Goal: Complete application form: Complete application form

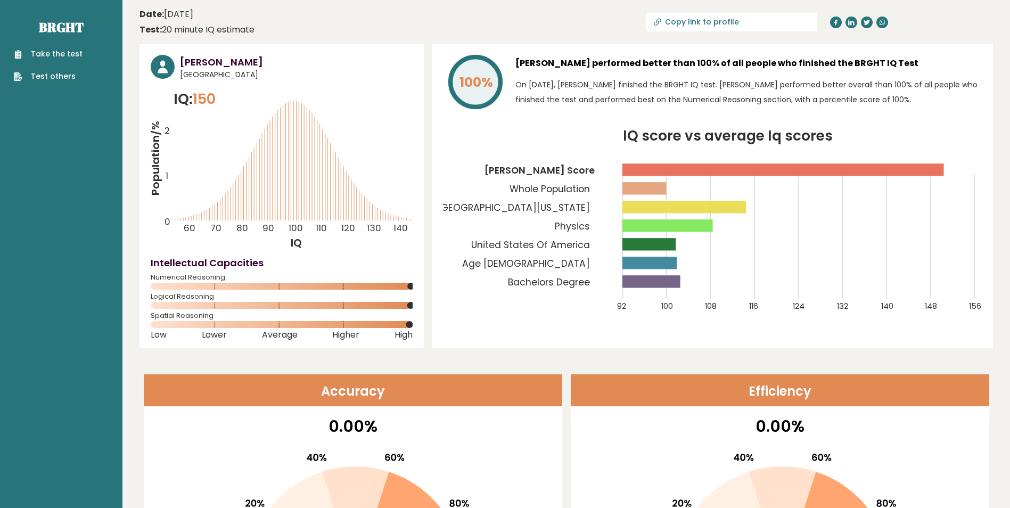
click at [39, 53] on link "Take the test" at bounding box center [48, 53] width 69 height 11
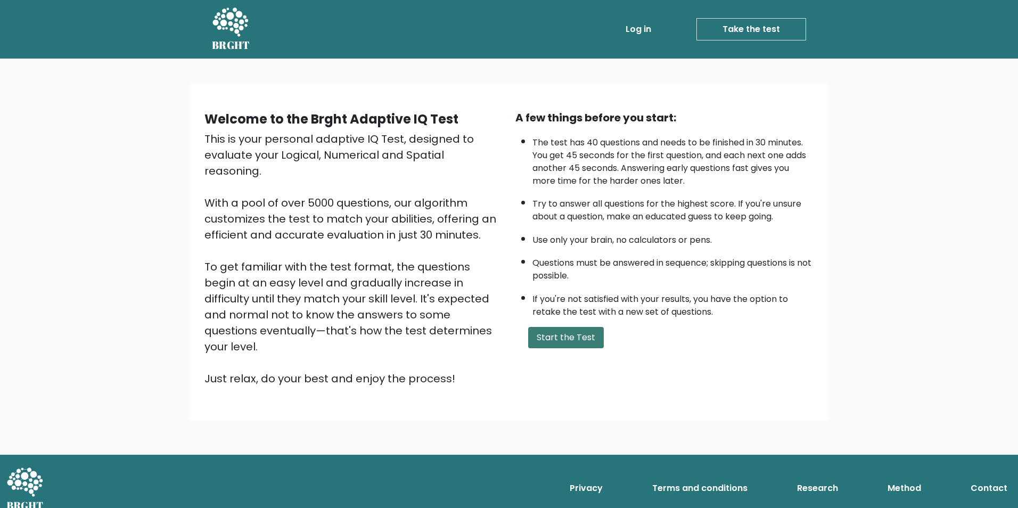
click at [569, 335] on button "Start the Test" at bounding box center [566, 337] width 76 height 21
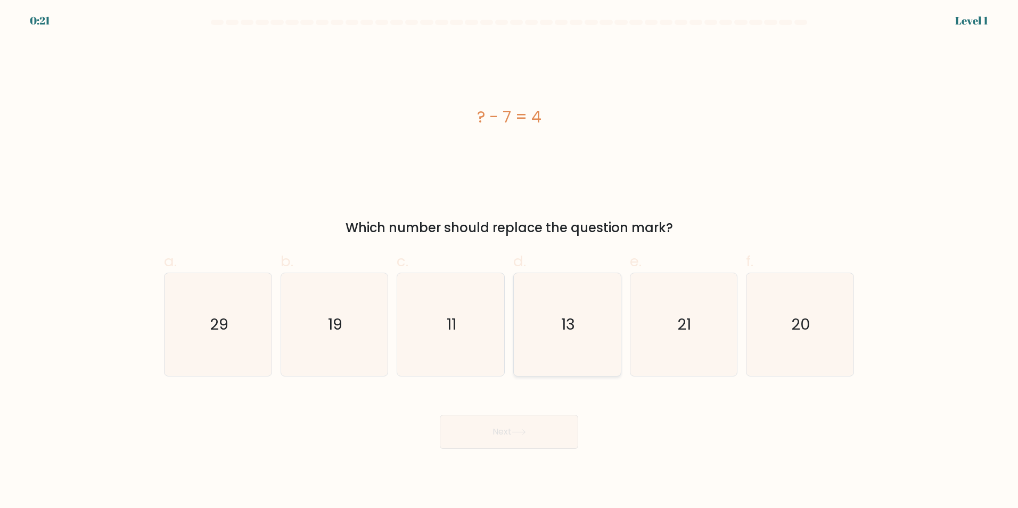
click at [556, 322] on icon "13" at bounding box center [567, 324] width 103 height 103
click at [510, 261] on input "d. 13" at bounding box center [509, 257] width 1 height 7
radio input "true"
click at [513, 430] on button "Next" at bounding box center [509, 432] width 138 height 34
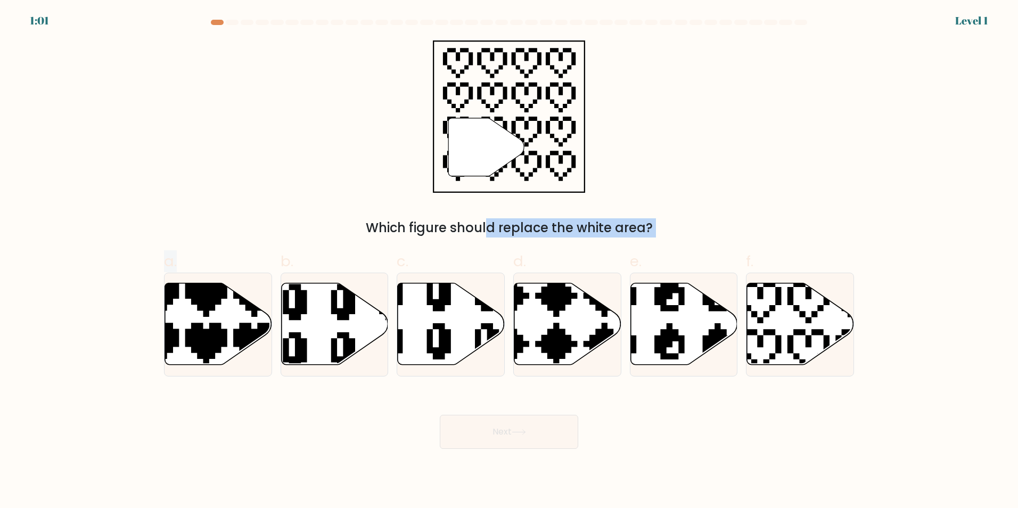
drag, startPoint x: 240, startPoint y: 331, endPoint x: 377, endPoint y: 229, distance: 170.2
click at [378, 229] on form "a." at bounding box center [509, 234] width 1018 height 429
drag, startPoint x: 377, startPoint y: 229, endPoint x: 329, endPoint y: 201, distance: 55.9
click at [329, 201] on div "" Which figure should replace the white area?" at bounding box center [509, 138] width 703 height 197
click at [325, 209] on div "" Which figure should replace the white area?" at bounding box center [509, 138] width 703 height 197
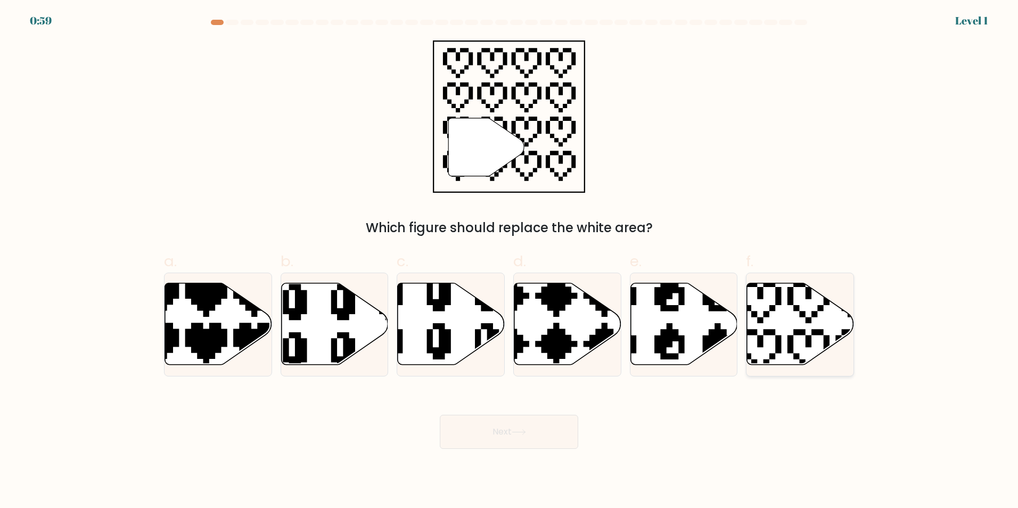
click at [794, 318] on icon at bounding box center [800, 324] width 107 height 82
click at [510, 261] on input "f." at bounding box center [509, 257] width 1 height 7
radio input "true"
click at [538, 432] on button "Next" at bounding box center [509, 432] width 138 height 34
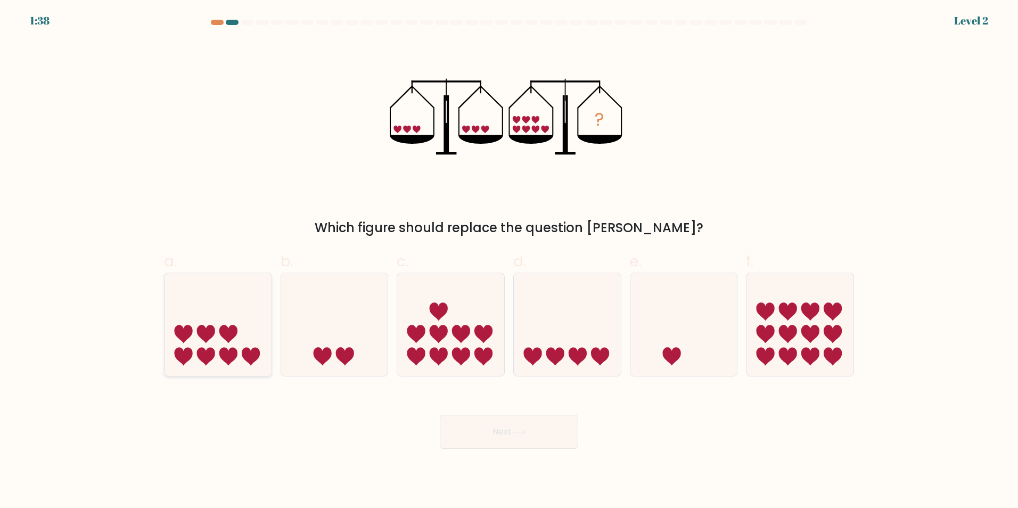
click at [256, 339] on icon at bounding box center [218, 324] width 107 height 88
click at [509, 261] on input "a." at bounding box center [509, 257] width 1 height 7
radio input "true"
click at [502, 426] on button "Next" at bounding box center [509, 432] width 138 height 34
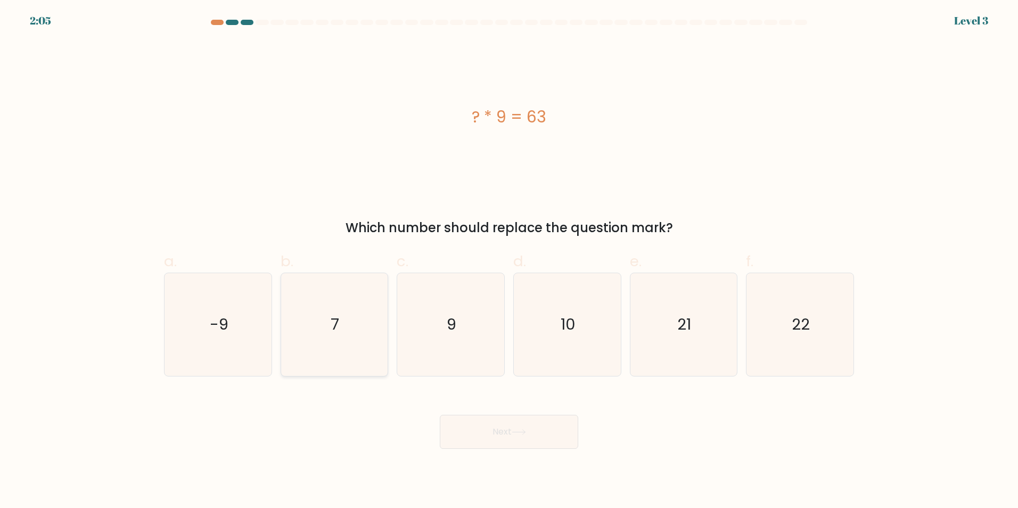
click at [355, 318] on icon "7" at bounding box center [334, 324] width 103 height 103
click at [509, 261] on input "b. 7" at bounding box center [509, 257] width 1 height 7
radio input "true"
click at [519, 429] on icon at bounding box center [519, 432] width 14 height 6
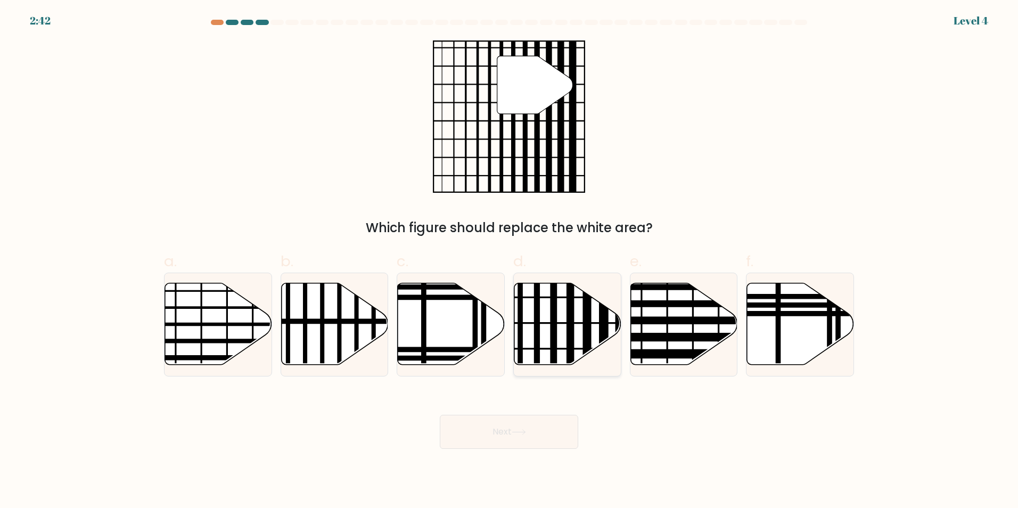
click at [571, 330] on line at bounding box center [571, 369] width 0 height 216
click at [510, 261] on input "d." at bounding box center [509, 257] width 1 height 7
radio input "true"
click at [513, 436] on button "Next" at bounding box center [509, 432] width 138 height 34
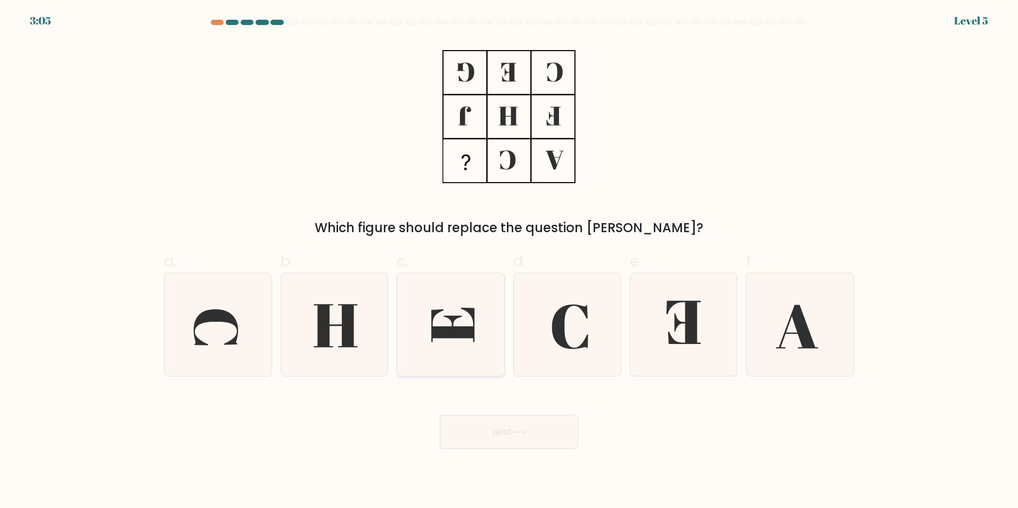
click at [430, 326] on icon at bounding box center [450, 324] width 103 height 103
click at [509, 261] on input "c." at bounding box center [509, 257] width 1 height 7
radio input "true"
click at [493, 423] on button "Next" at bounding box center [509, 432] width 138 height 34
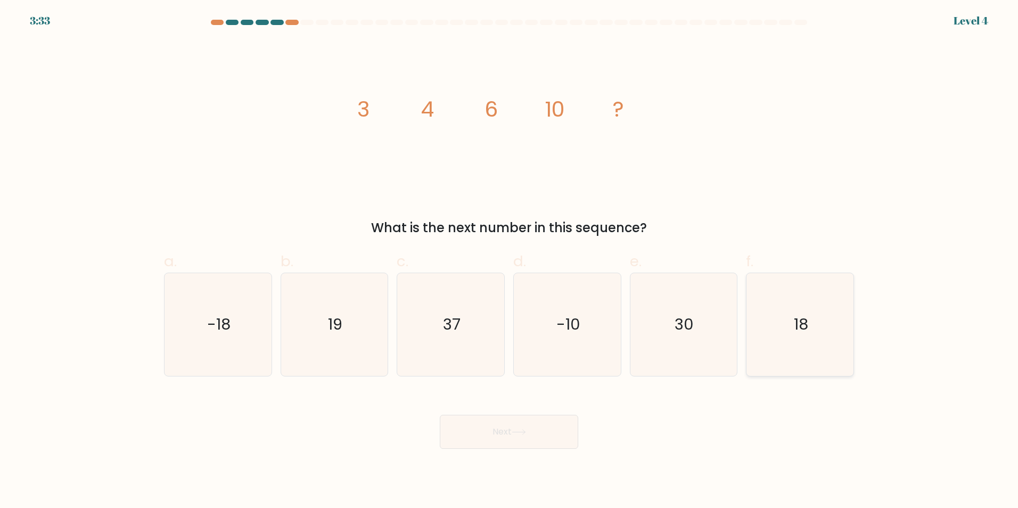
click at [775, 299] on icon "18" at bounding box center [800, 324] width 103 height 103
click at [510, 261] on input "f. 18" at bounding box center [509, 257] width 1 height 7
radio input "true"
click at [520, 441] on button "Next" at bounding box center [509, 432] width 138 height 34
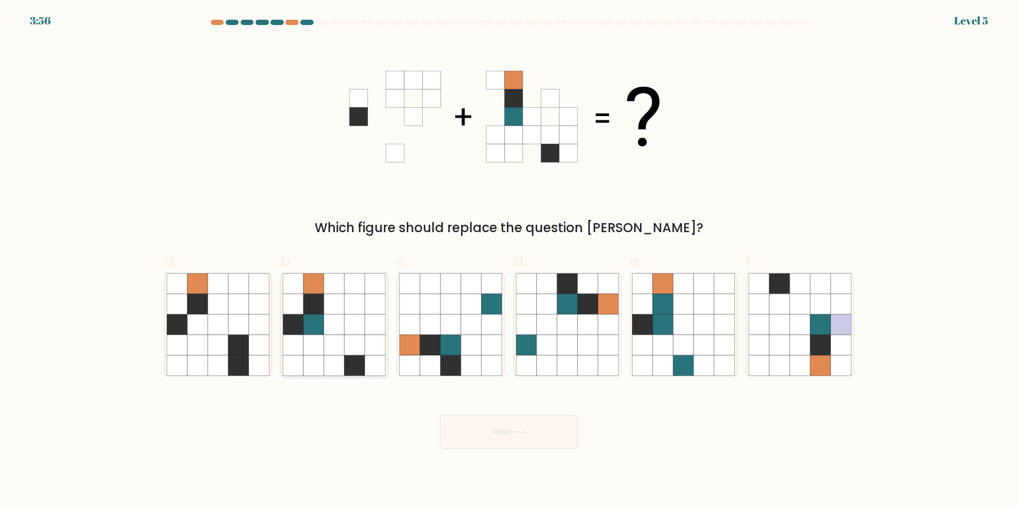
click at [325, 332] on icon at bounding box center [334, 324] width 20 height 20
click at [509, 261] on input "b." at bounding box center [509, 257] width 1 height 7
radio input "true"
drag, startPoint x: 604, startPoint y: 431, endPoint x: 568, endPoint y: 430, distance: 36.8
click at [603, 431] on div "Next" at bounding box center [509, 419] width 703 height 60
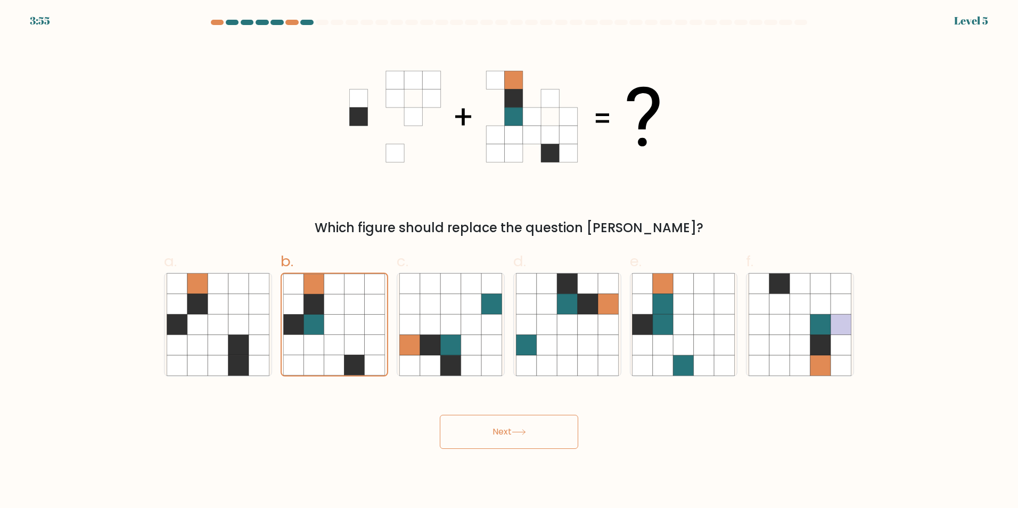
click at [532, 424] on button "Next" at bounding box center [509, 432] width 138 height 34
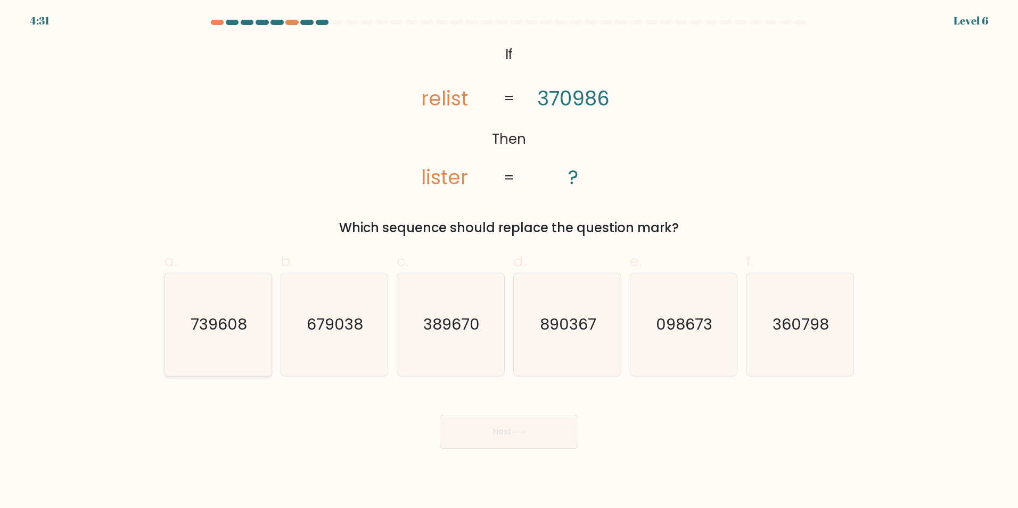
click at [247, 339] on icon "739608" at bounding box center [218, 324] width 103 height 103
click at [509, 261] on input "a. 739608" at bounding box center [509, 257] width 1 height 7
radio input "true"
click at [529, 425] on button "Next" at bounding box center [509, 432] width 138 height 34
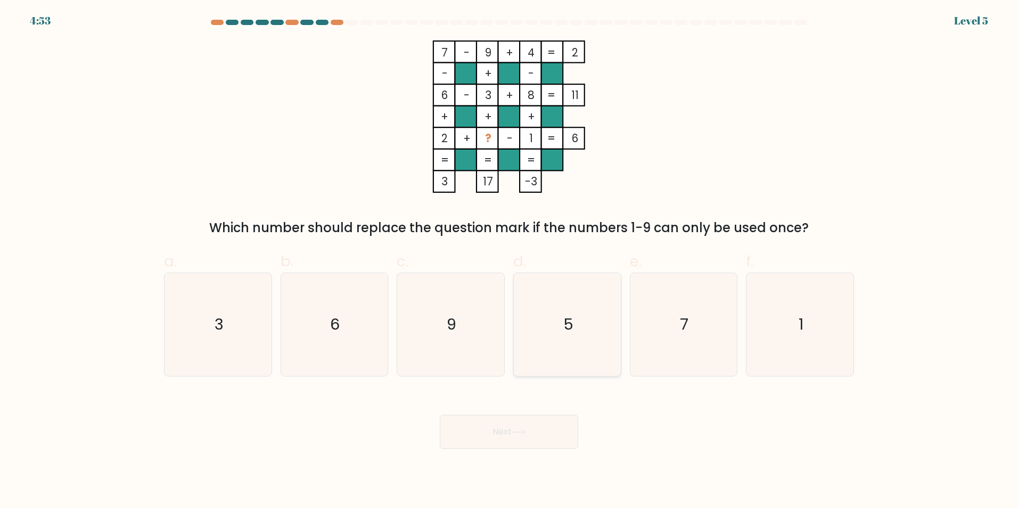
click at [572, 319] on text "5" at bounding box center [568, 324] width 10 height 21
click at [510, 261] on input "d. 5" at bounding box center [509, 257] width 1 height 7
radio input "true"
click at [508, 437] on button "Next" at bounding box center [509, 432] width 138 height 34
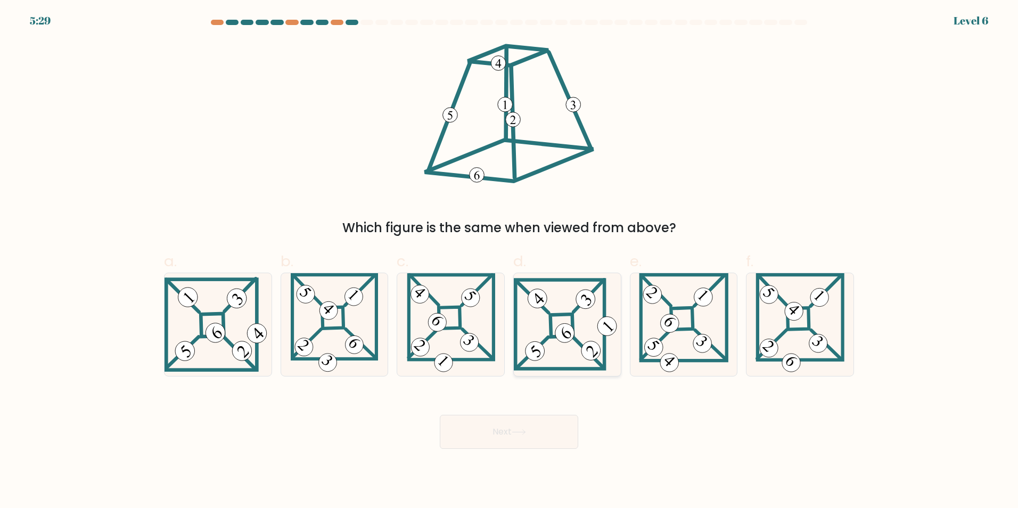
drag, startPoint x: 540, startPoint y: 308, endPoint x: 530, endPoint y: 398, distance: 90.0
click at [541, 310] on icon at bounding box center [567, 324] width 107 height 92
click at [510, 261] on input "d." at bounding box center [509, 257] width 1 height 7
radio input "true"
click at [522, 438] on button "Next" at bounding box center [509, 432] width 138 height 34
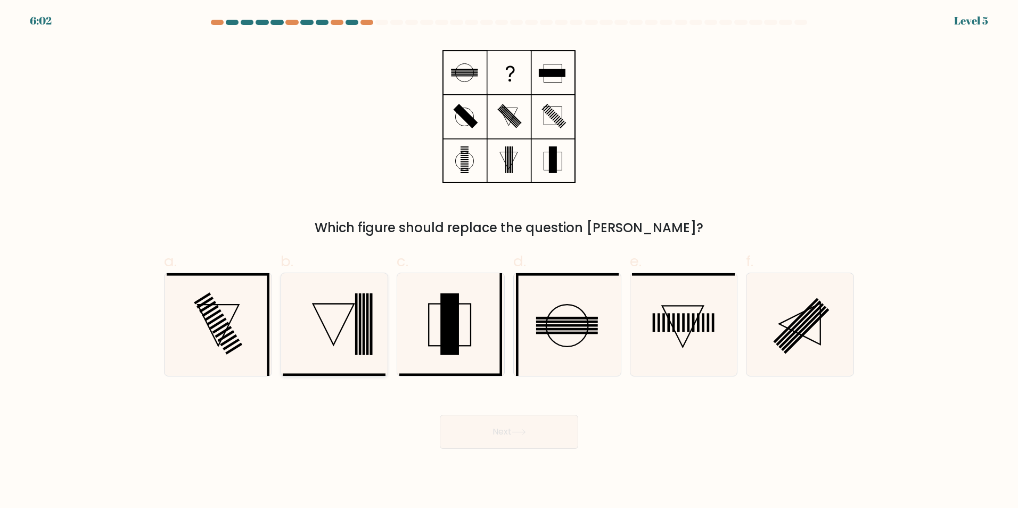
click at [358, 329] on rect at bounding box center [356, 324] width 3 height 62
click at [509, 261] on input "b." at bounding box center [509, 257] width 1 height 7
radio input "true"
click at [549, 439] on button "Next" at bounding box center [509, 432] width 138 height 34
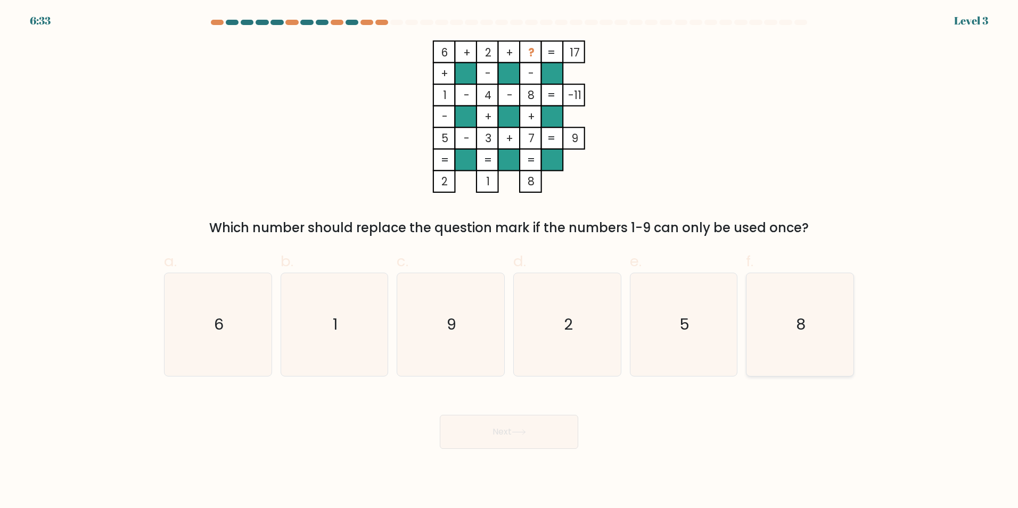
drag, startPoint x: 813, startPoint y: 320, endPoint x: 801, endPoint y: 329, distance: 14.9
click at [813, 320] on icon "8" at bounding box center [800, 324] width 103 height 103
click at [510, 261] on input "f. 8" at bounding box center [509, 257] width 1 height 7
radio input "true"
click at [543, 424] on button "Next" at bounding box center [509, 432] width 138 height 34
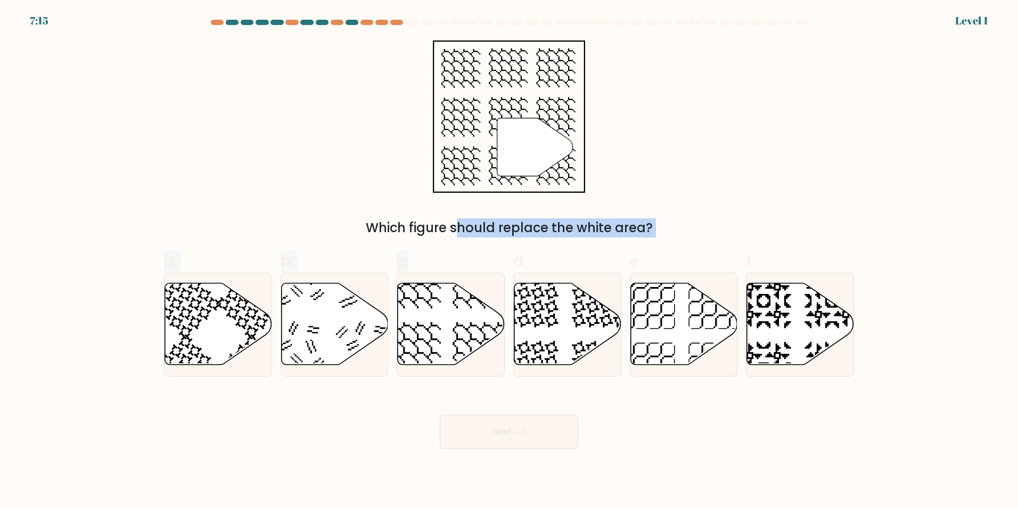
drag, startPoint x: 478, startPoint y: 262, endPoint x: 525, endPoint y: 154, distance: 118.0
click at [525, 154] on form at bounding box center [509, 234] width 1018 height 429
click at [453, 308] on icon at bounding box center [451, 324] width 107 height 82
click at [509, 261] on input "c." at bounding box center [509, 257] width 1 height 7
radio input "true"
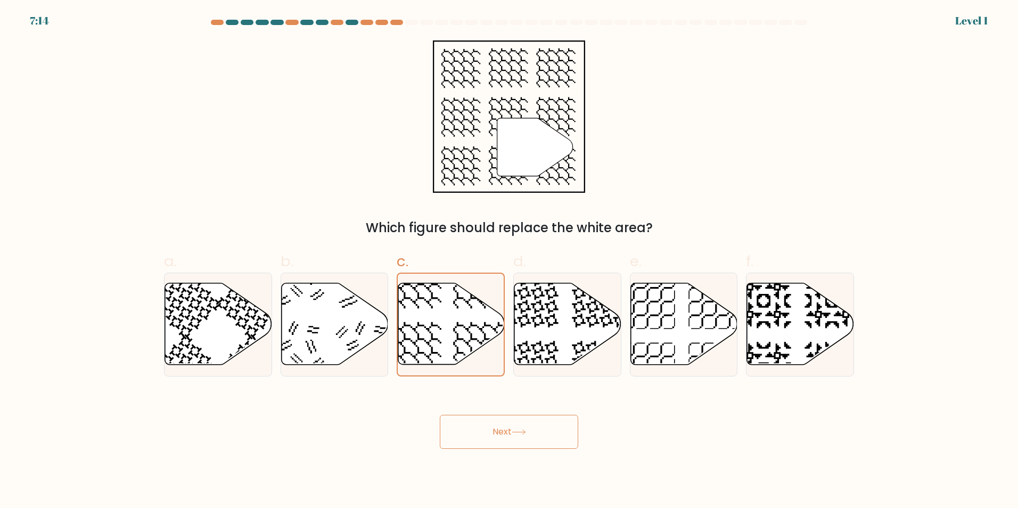
click at [530, 431] on button "Next" at bounding box center [509, 432] width 138 height 34
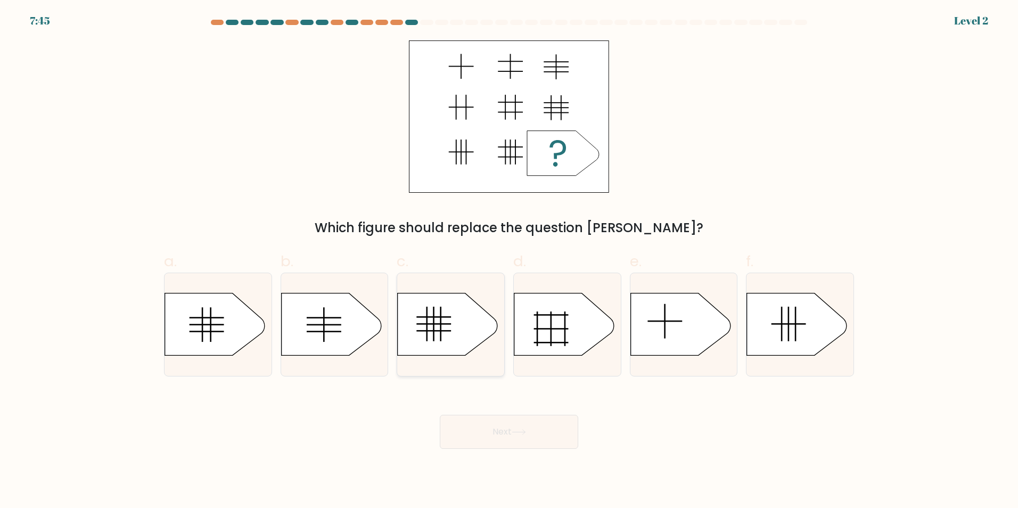
click at [457, 343] on icon at bounding box center [448, 324] width 100 height 62
click at [509, 261] on input "c." at bounding box center [509, 257] width 1 height 7
radio input "true"
click at [506, 430] on button "Next" at bounding box center [509, 432] width 138 height 34
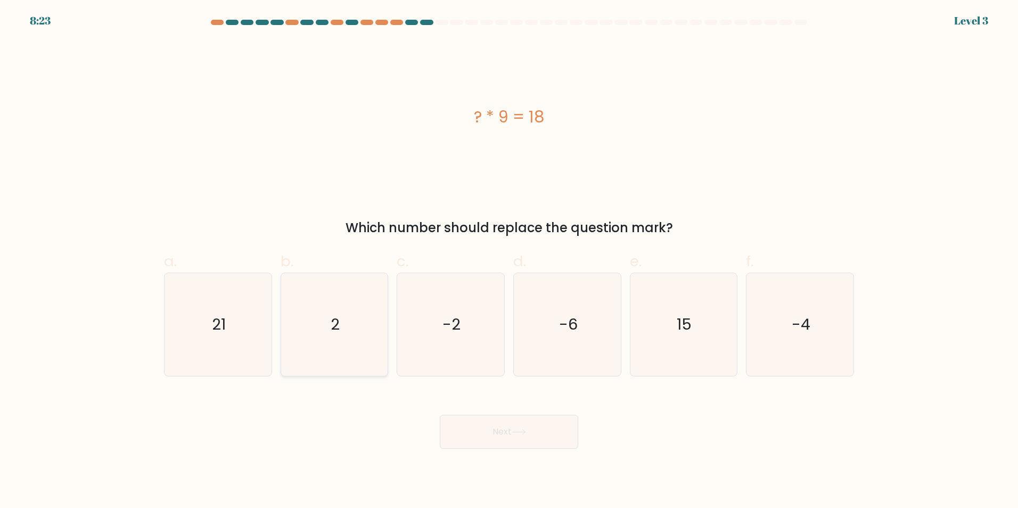
click at [364, 312] on icon "2" at bounding box center [334, 324] width 103 height 103
click at [509, 261] on input "b. 2" at bounding box center [509, 257] width 1 height 7
radio input "true"
click at [484, 426] on button "Next" at bounding box center [509, 432] width 138 height 34
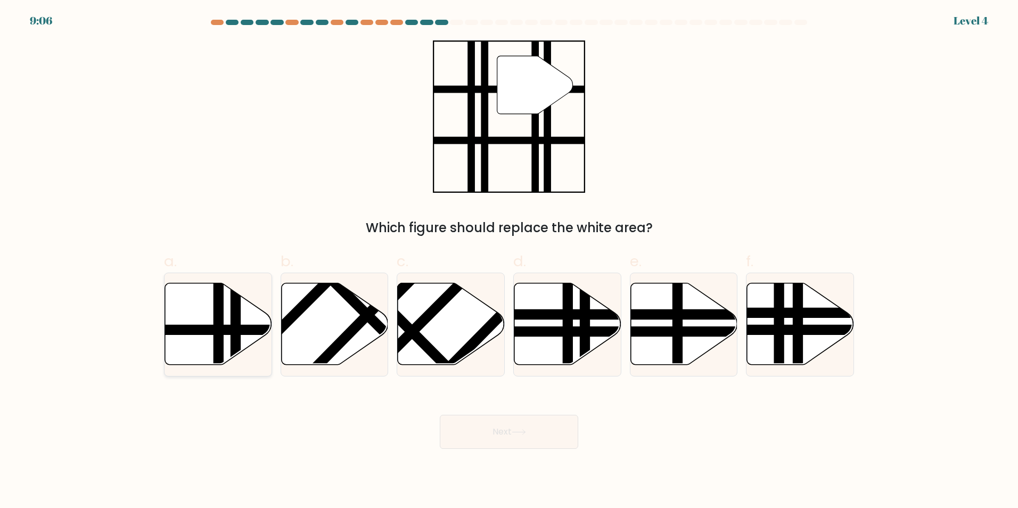
click at [252, 310] on icon at bounding box center [218, 324] width 107 height 82
click at [509, 261] on input "a." at bounding box center [509, 257] width 1 height 7
radio input "true"
click at [527, 442] on button "Next" at bounding box center [509, 432] width 138 height 34
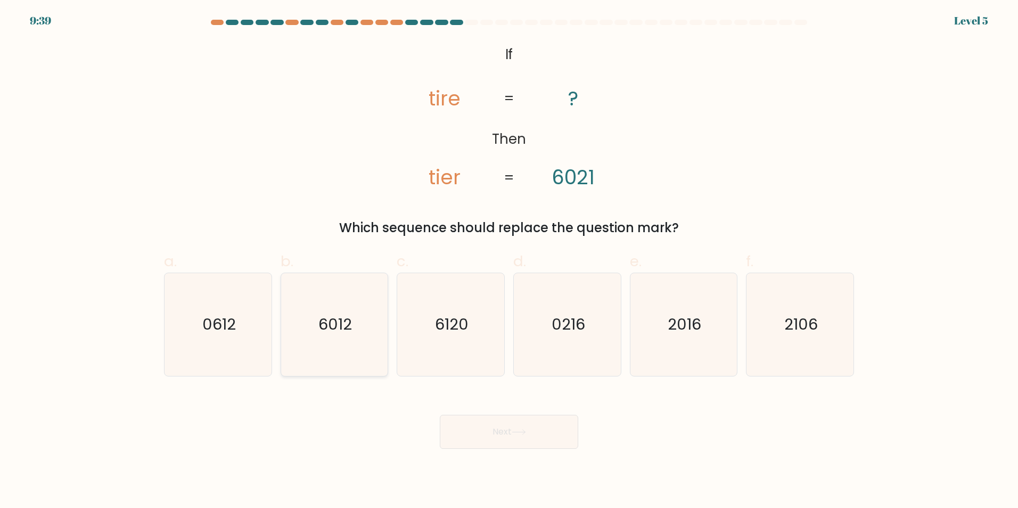
click at [350, 315] on text "6012" at bounding box center [335, 324] width 34 height 21
click at [509, 261] on input "b. 6012" at bounding box center [509, 257] width 1 height 7
radio input "true"
click at [524, 434] on icon at bounding box center [519, 432] width 14 height 6
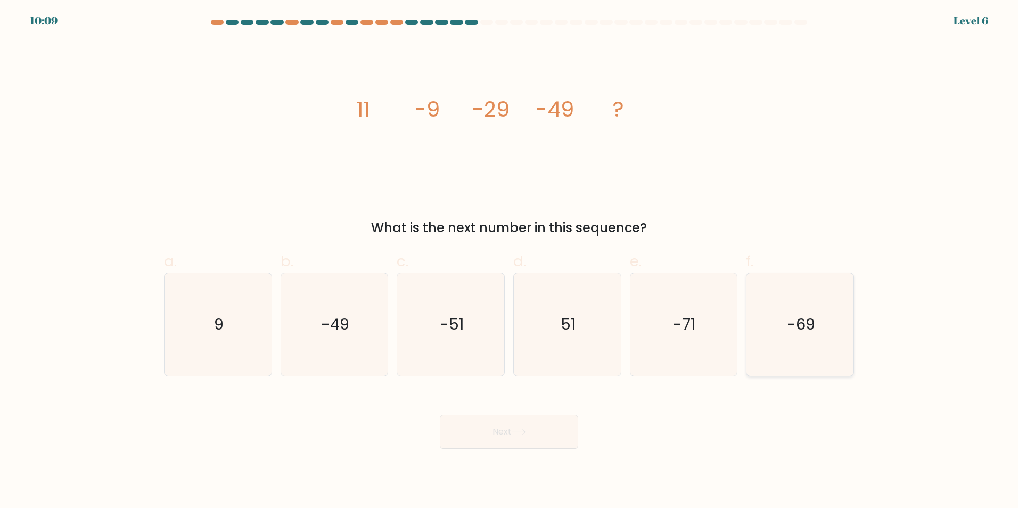
click at [824, 309] on icon "-69" at bounding box center [800, 324] width 103 height 103
click at [510, 261] on input "f. -69" at bounding box center [509, 257] width 1 height 7
radio input "true"
click at [522, 412] on div "Next" at bounding box center [509, 419] width 703 height 60
click at [521, 430] on icon at bounding box center [519, 432] width 14 height 6
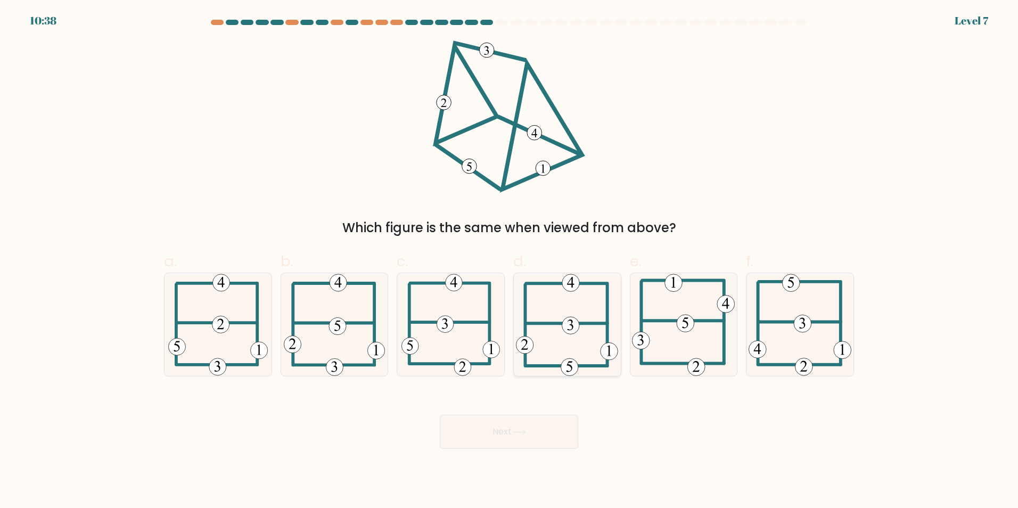
click at [562, 350] on icon at bounding box center [567, 324] width 102 height 103
click at [510, 261] on input "d." at bounding box center [509, 257] width 1 height 7
radio input "true"
click at [801, 345] on icon at bounding box center [800, 324] width 103 height 103
click at [510, 261] on input "f." at bounding box center [509, 257] width 1 height 7
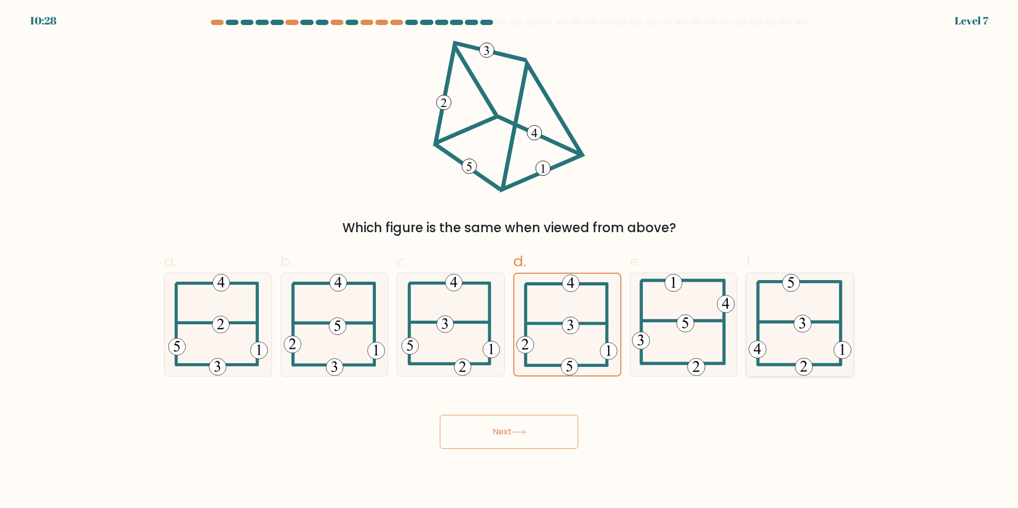
radio input "true"
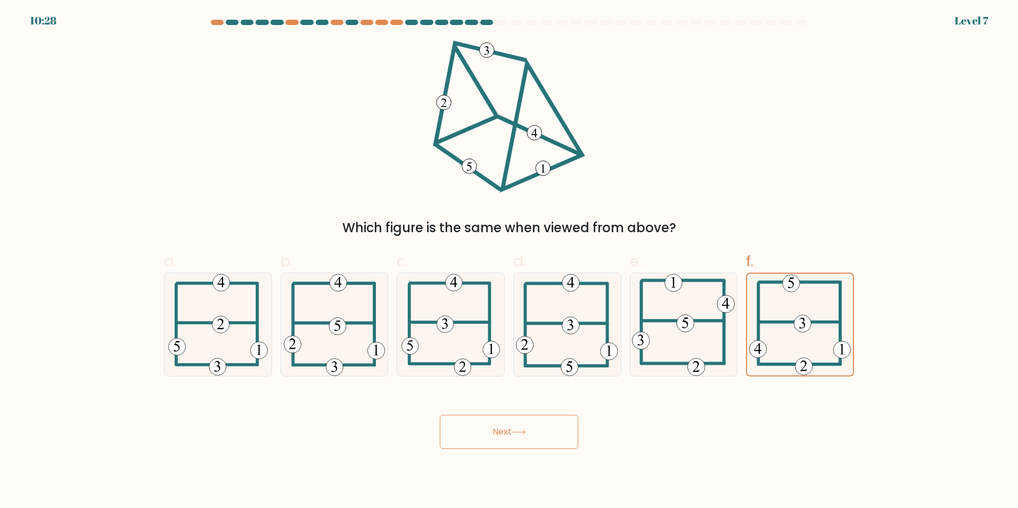
click at [563, 423] on button "Next" at bounding box center [509, 432] width 138 height 34
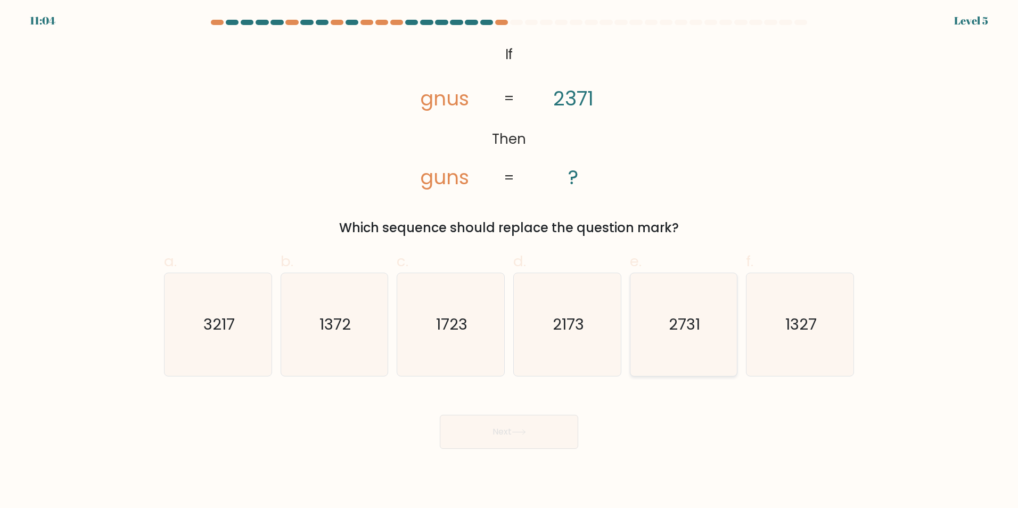
click at [675, 348] on icon "2731" at bounding box center [683, 324] width 103 height 103
click at [510, 261] on input "e. 2731" at bounding box center [509, 257] width 1 height 7
radio input "true"
click at [537, 434] on button "Next" at bounding box center [509, 432] width 138 height 34
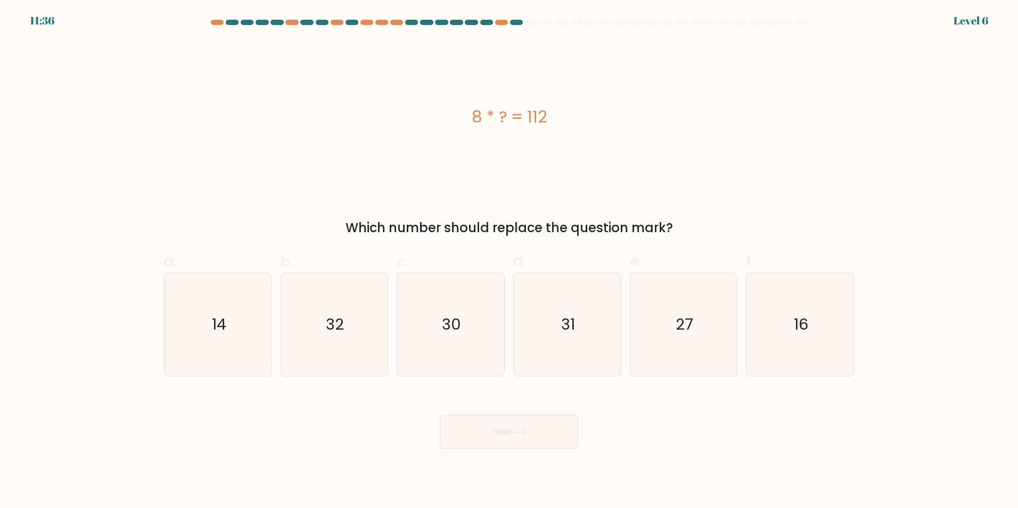
drag, startPoint x: 253, startPoint y: 333, endPoint x: 373, endPoint y: 379, distance: 128.1
click at [267, 341] on icon "14" at bounding box center [218, 324] width 103 height 103
click at [509, 261] on input "a. 14" at bounding box center [509, 257] width 1 height 7
radio input "true"
click at [487, 422] on button "Next" at bounding box center [509, 432] width 138 height 34
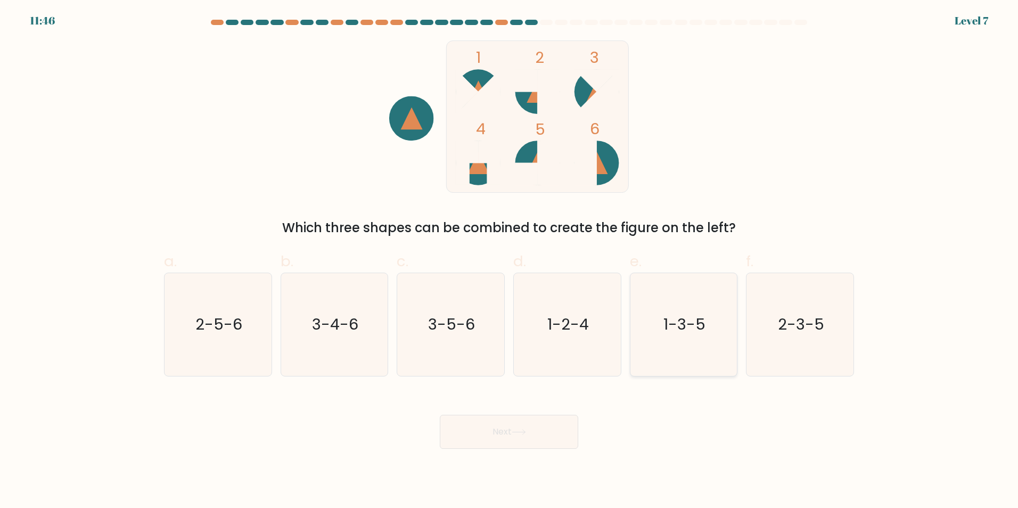
click at [709, 322] on icon "1-3-5" at bounding box center [683, 324] width 103 height 103
click at [510, 261] on input "e. 1-3-5" at bounding box center [509, 257] width 1 height 7
radio input "true"
click at [548, 330] on text "1-2-4" at bounding box center [568, 324] width 42 height 21
click at [510, 261] on input "d. 1-2-4" at bounding box center [509, 257] width 1 height 7
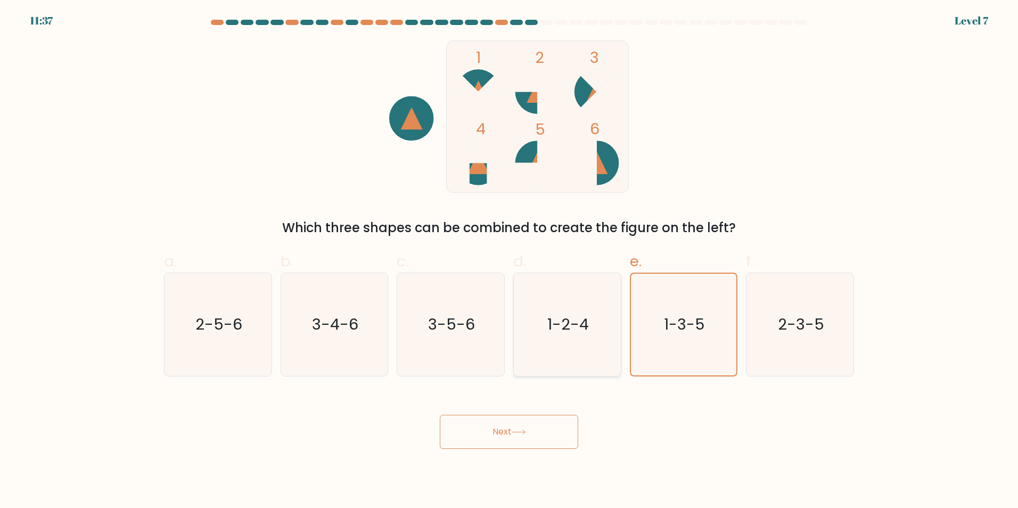
radio input "true"
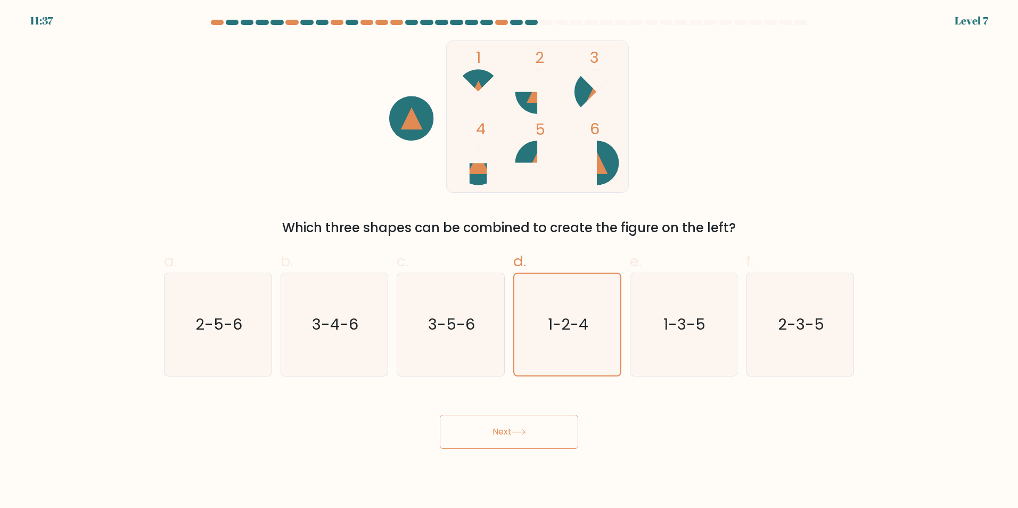
click at [499, 432] on button "Next" at bounding box center [509, 432] width 138 height 34
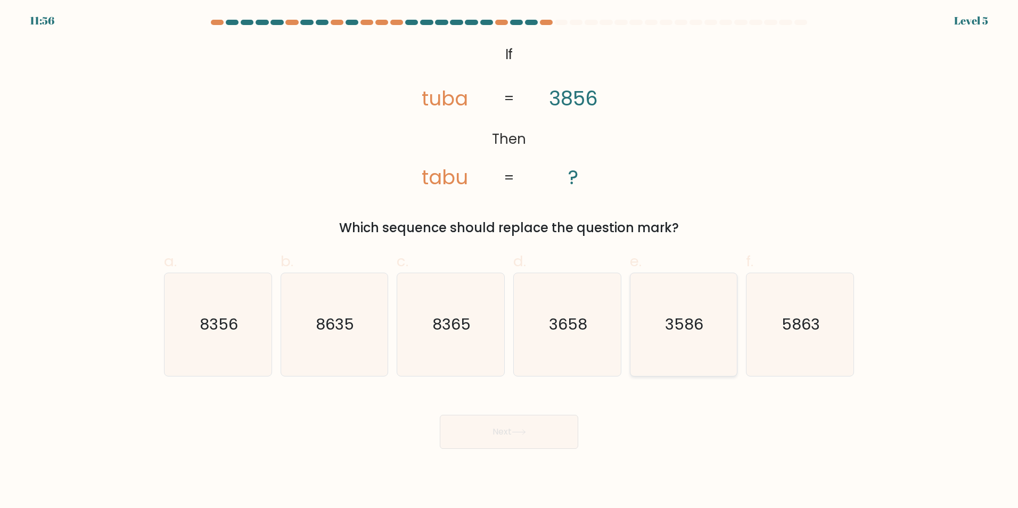
click at [679, 327] on text "3586" at bounding box center [685, 324] width 38 height 21
click at [510, 261] on input "e. 3586" at bounding box center [509, 257] width 1 height 7
radio input "true"
click at [520, 411] on div "Next" at bounding box center [509, 419] width 703 height 60
click at [521, 435] on button "Next" at bounding box center [509, 432] width 138 height 34
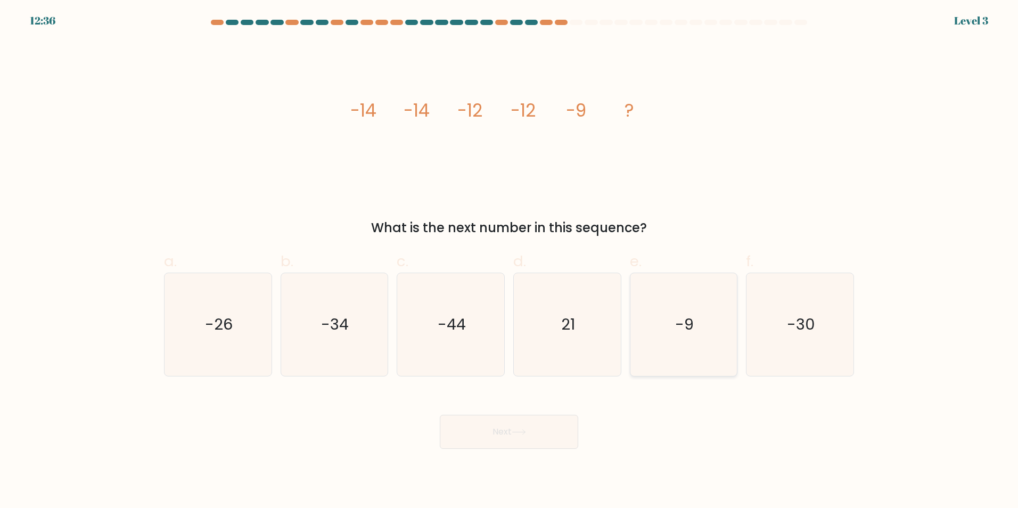
click at [648, 326] on icon "-9" at bounding box center [683, 324] width 103 height 103
click at [510, 261] on input "e. -9" at bounding box center [509, 257] width 1 height 7
radio input "true"
click at [544, 437] on button "Next" at bounding box center [509, 432] width 138 height 34
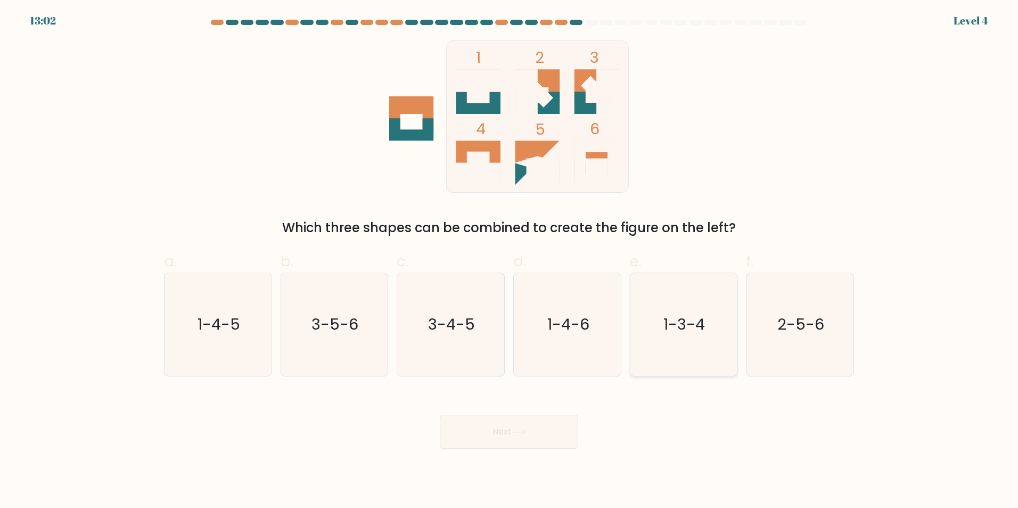
click at [645, 339] on icon "1-3-4" at bounding box center [683, 324] width 103 height 103
click at [510, 261] on input "e. 1-3-4" at bounding box center [509, 257] width 1 height 7
radio input "true"
click at [569, 341] on icon "1-4-6" at bounding box center [567, 324] width 103 height 103
click at [510, 261] on input "d. 1-4-6" at bounding box center [509, 257] width 1 height 7
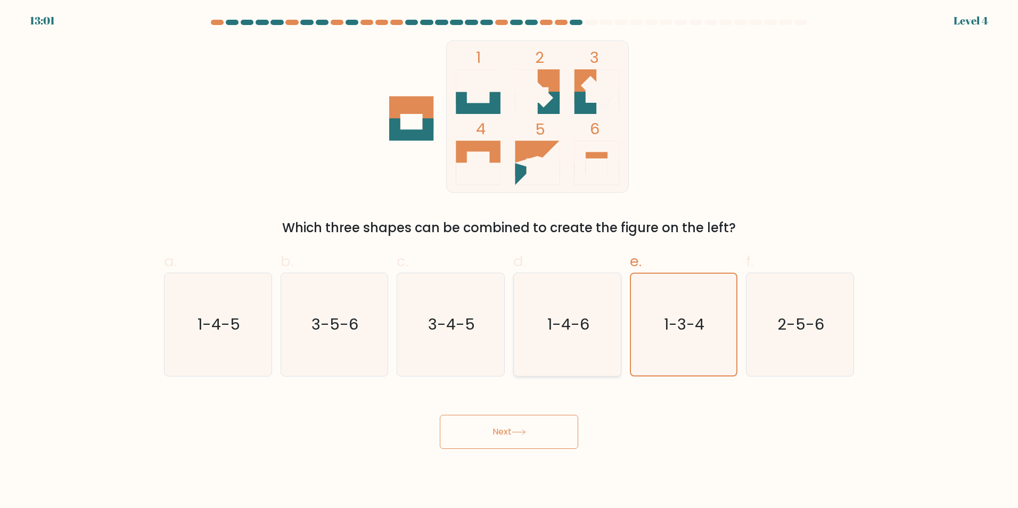
radio input "true"
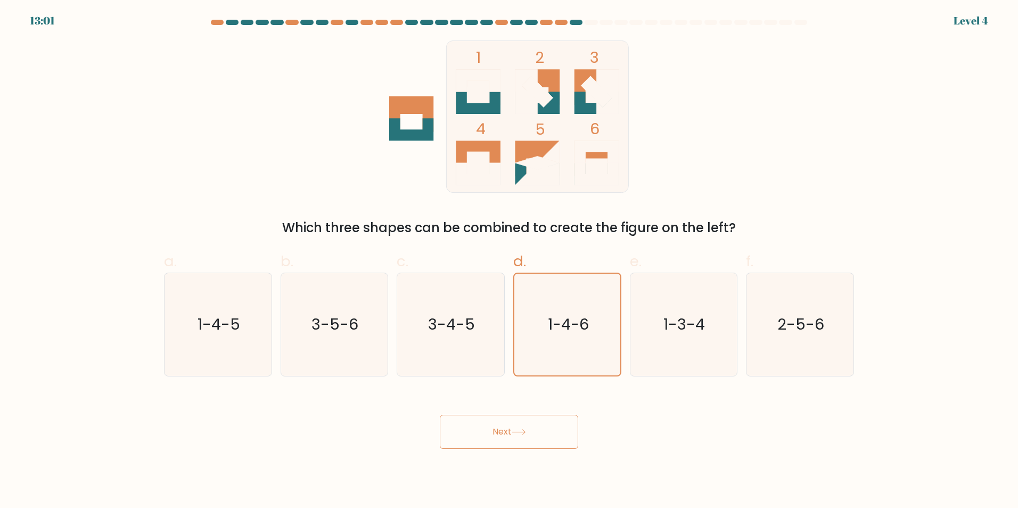
click at [526, 422] on button "Next" at bounding box center [509, 432] width 138 height 34
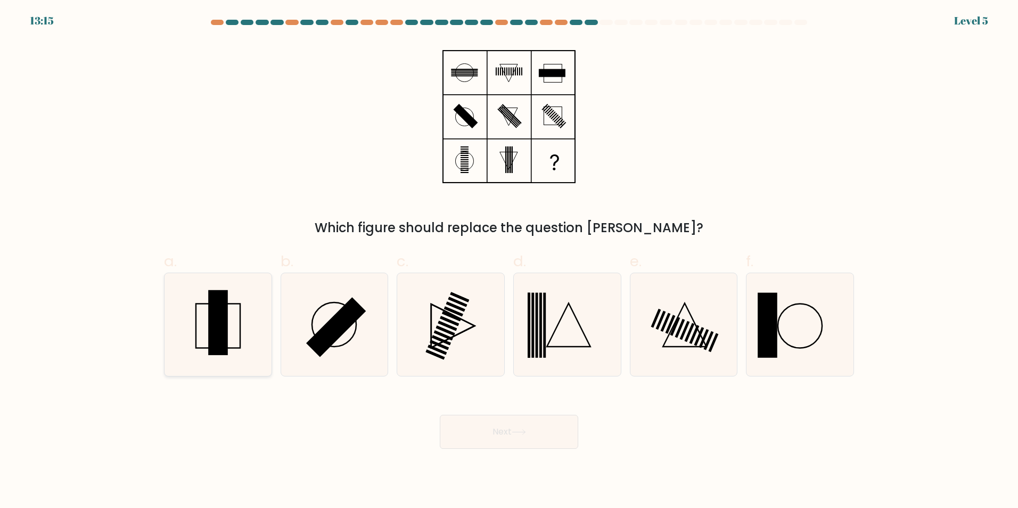
click at [245, 322] on icon at bounding box center [218, 324] width 103 height 103
click at [509, 261] on input "a." at bounding box center [509, 257] width 1 height 7
radio input "true"
click at [494, 419] on button "Next" at bounding box center [509, 432] width 138 height 34
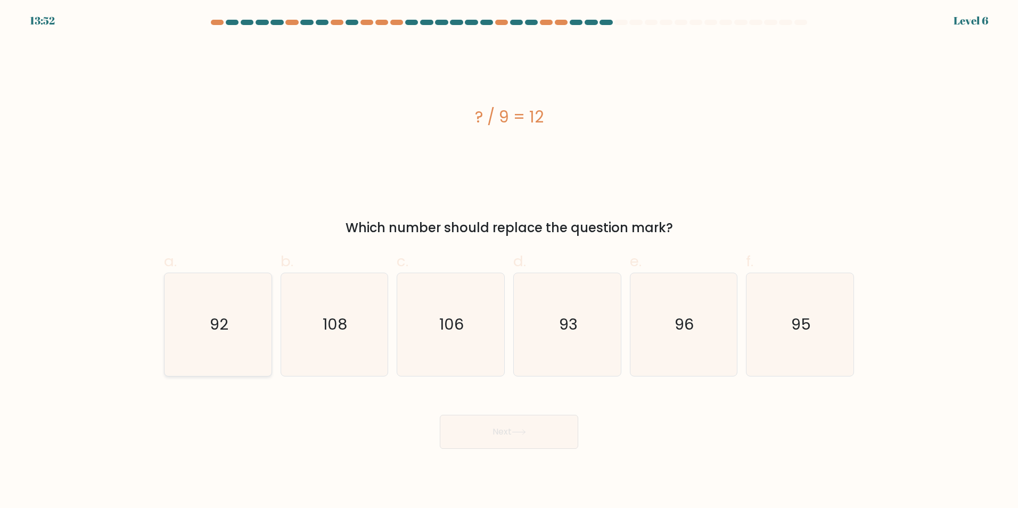
drag, startPoint x: 218, startPoint y: 322, endPoint x: 224, endPoint y: 322, distance: 5.4
click at [219, 321] on text "92" at bounding box center [219, 324] width 19 height 21
click at [509, 261] on input "a. 92" at bounding box center [509, 257] width 1 height 7
radio input "true"
click at [228, 323] on icon "92" at bounding box center [218, 325] width 102 height 102
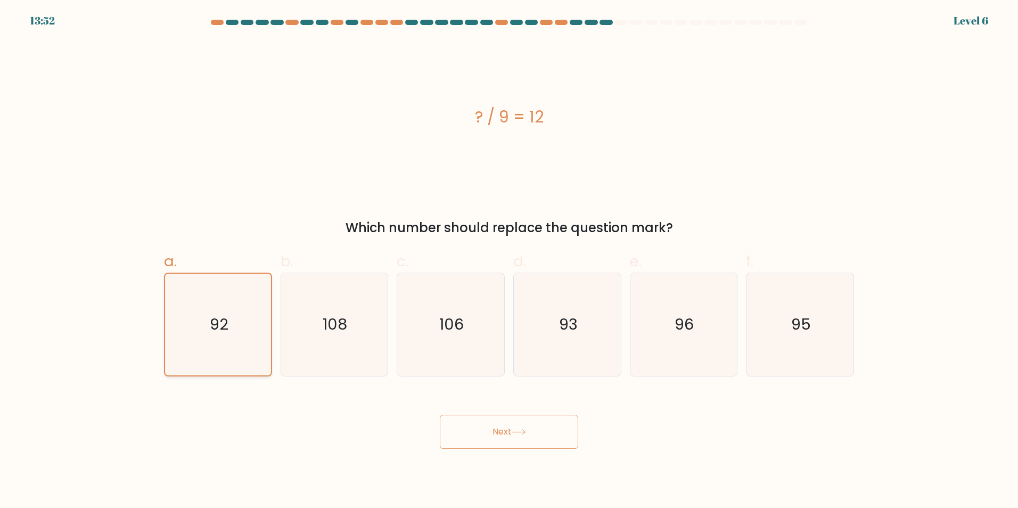
click at [509, 261] on input "a. 92" at bounding box center [509, 257] width 1 height 7
click at [351, 335] on icon "108" at bounding box center [334, 324] width 103 height 103
click at [509, 261] on input "b. 108" at bounding box center [509, 257] width 1 height 7
radio input "true"
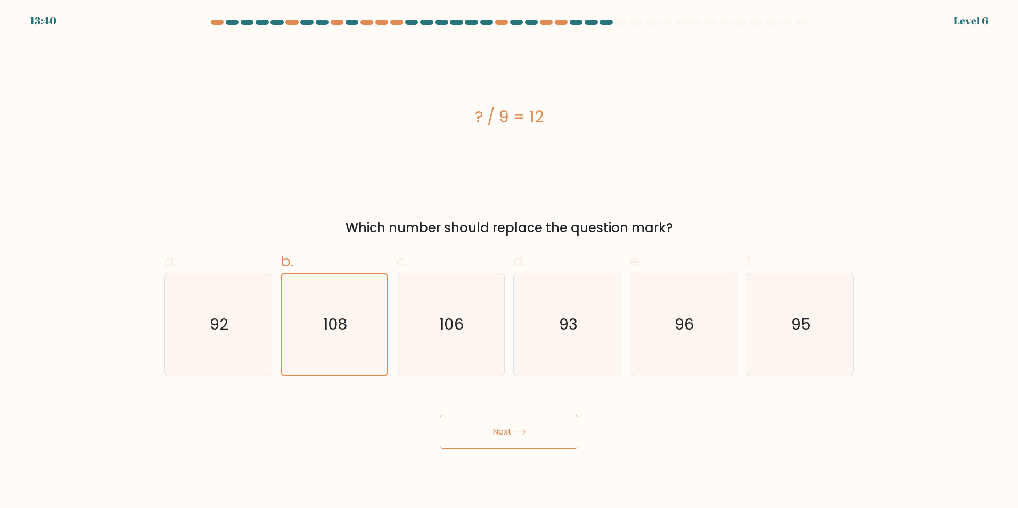
click at [460, 419] on button "Next" at bounding box center [509, 432] width 138 height 34
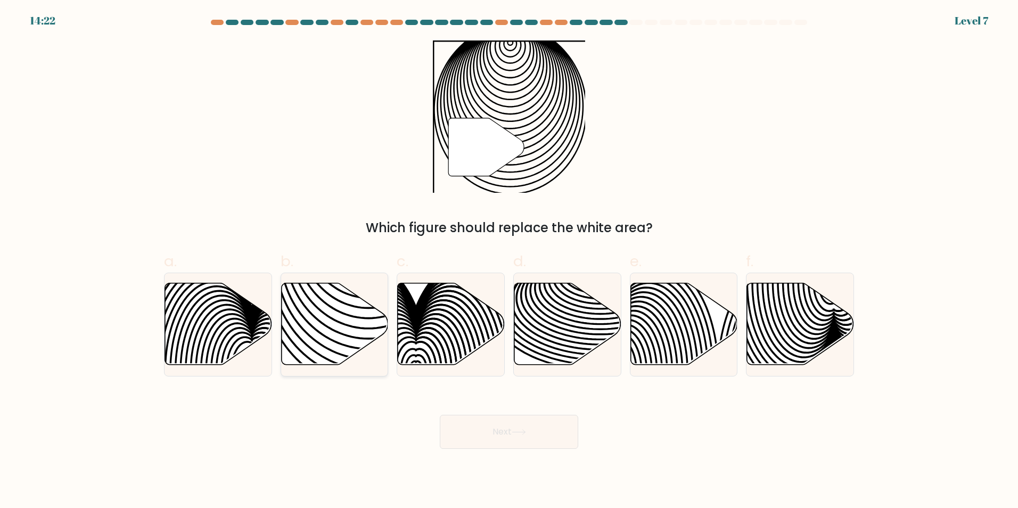
click at [340, 341] on icon at bounding box center [334, 324] width 107 height 82
click at [509, 261] on input "b." at bounding box center [509, 257] width 1 height 7
radio input "true"
click at [492, 418] on button "Next" at bounding box center [509, 432] width 138 height 34
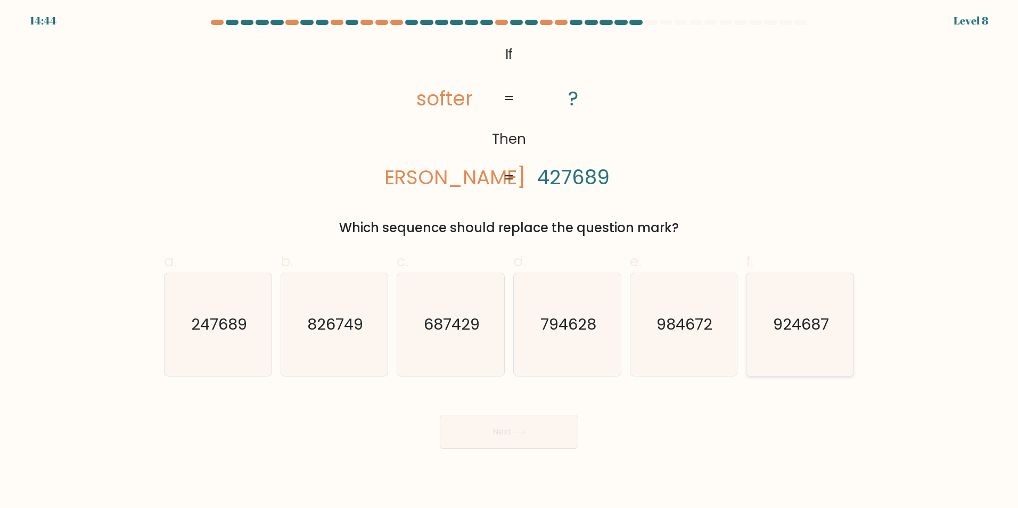
click at [792, 340] on icon "924687" at bounding box center [800, 324] width 103 height 103
click at [510, 261] on input "f. 924687" at bounding box center [509, 257] width 1 height 7
radio input "true"
click at [511, 444] on button "Next" at bounding box center [509, 432] width 138 height 34
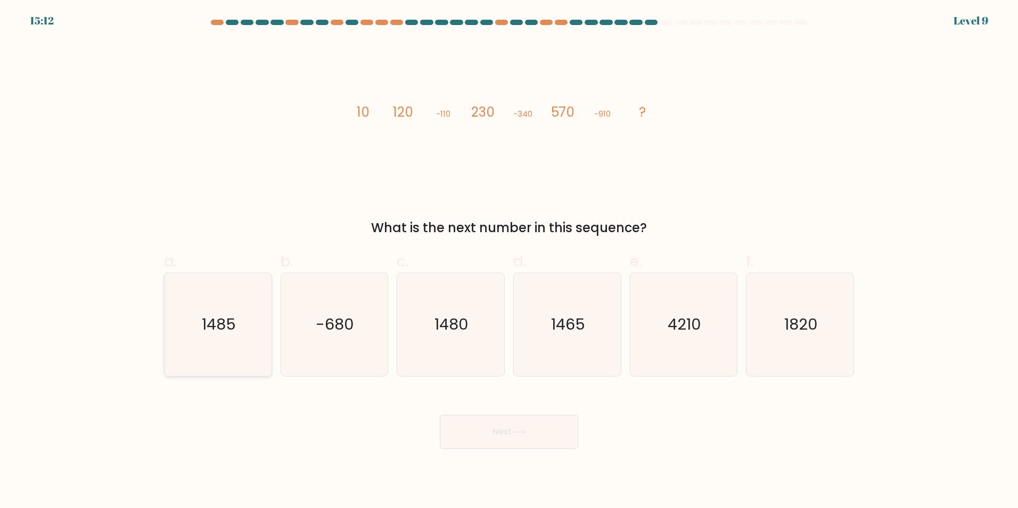
click at [221, 323] on text "1485" at bounding box center [219, 324] width 34 height 21
click at [509, 261] on input "a. 1485" at bounding box center [509, 257] width 1 height 7
radio input "true"
click at [579, 343] on icon "1465" at bounding box center [567, 324] width 103 height 103
click at [510, 261] on input "d. 1465" at bounding box center [509, 257] width 1 height 7
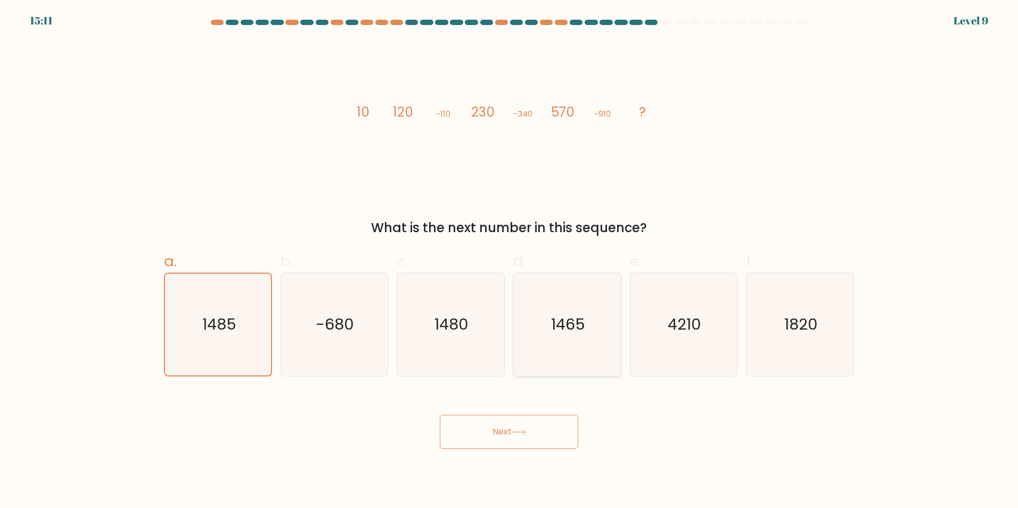
radio input "true"
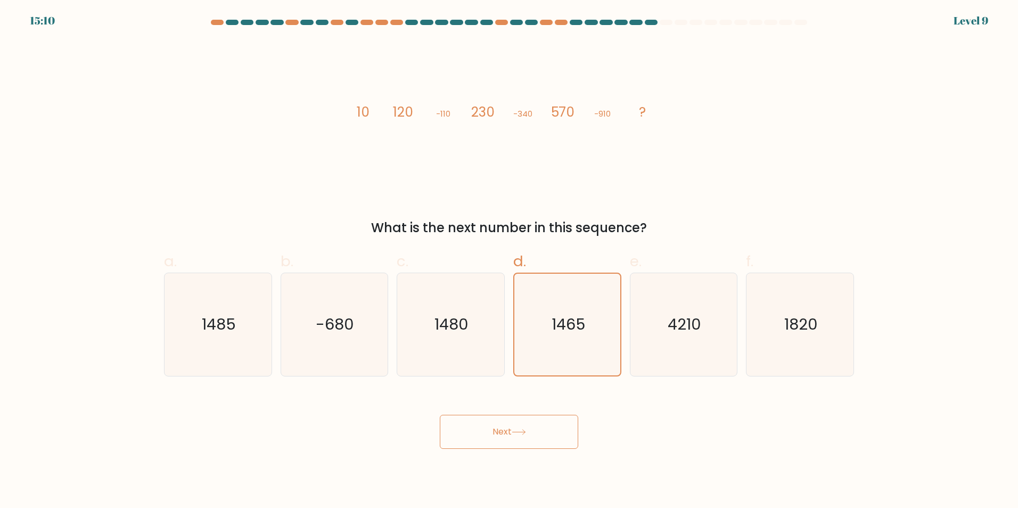
click at [504, 425] on button "Next" at bounding box center [509, 432] width 138 height 34
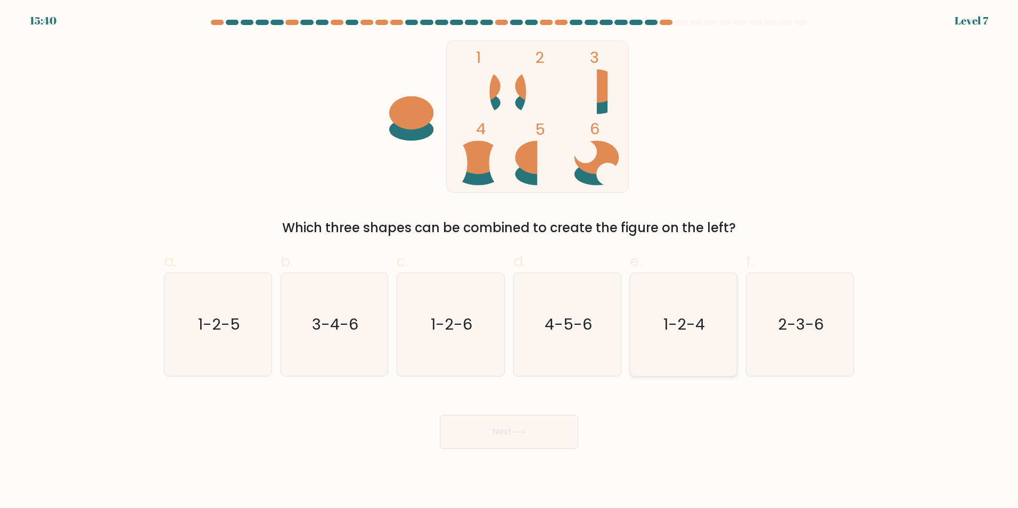
click at [686, 336] on icon "1-2-4" at bounding box center [683, 324] width 103 height 103
click at [510, 261] on input "e. 1-2-4" at bounding box center [509, 257] width 1 height 7
radio input "true"
click at [511, 437] on button "Next" at bounding box center [509, 432] width 138 height 34
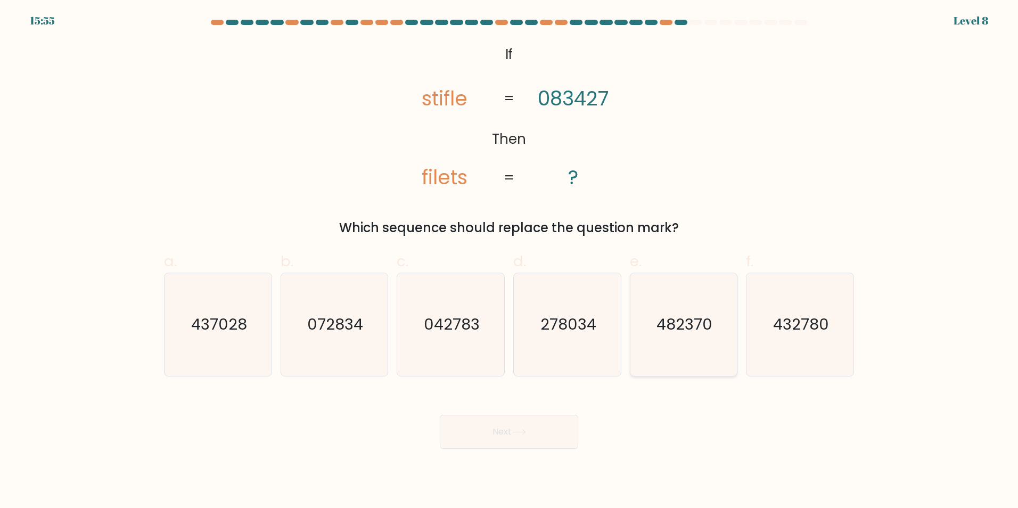
click at [698, 331] on text "482370" at bounding box center [685, 324] width 56 height 21
click at [510, 261] on input "e. 482370" at bounding box center [509, 257] width 1 height 7
radio input "true"
click at [519, 427] on button "Next" at bounding box center [509, 432] width 138 height 34
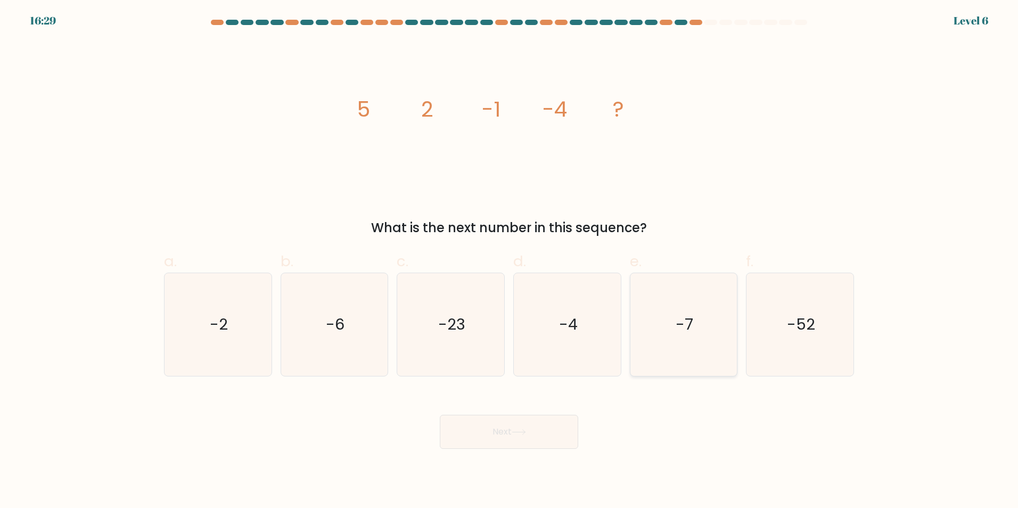
click at [682, 284] on icon "-7" at bounding box center [683, 324] width 103 height 103
click at [510, 261] on input "e. -7" at bounding box center [509, 257] width 1 height 7
radio input "true"
click at [548, 429] on button "Next" at bounding box center [509, 432] width 138 height 34
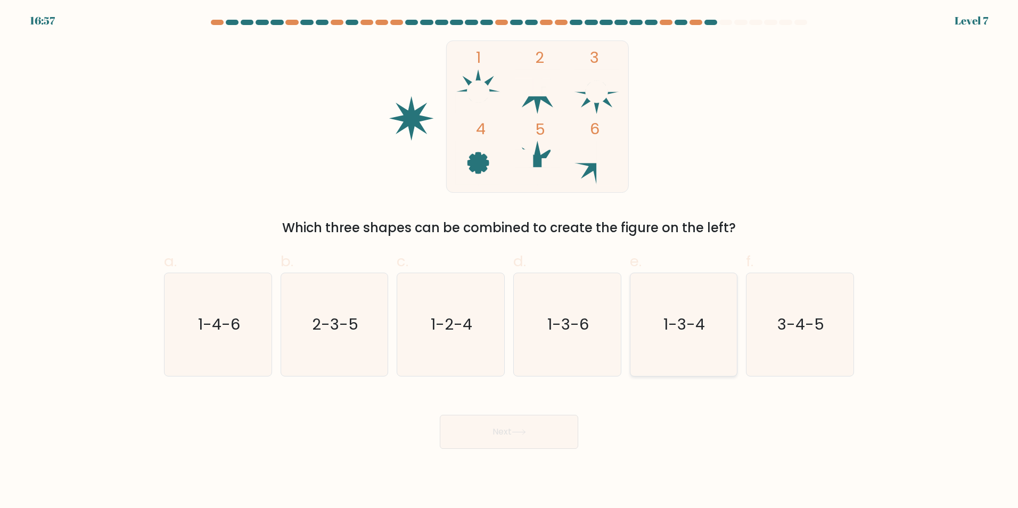
click at [692, 306] on icon "1-3-4" at bounding box center [683, 324] width 103 height 103
click at [510, 261] on input "e. 1-3-4" at bounding box center [509, 257] width 1 height 7
radio input "true"
click at [504, 429] on button "Next" at bounding box center [509, 432] width 138 height 34
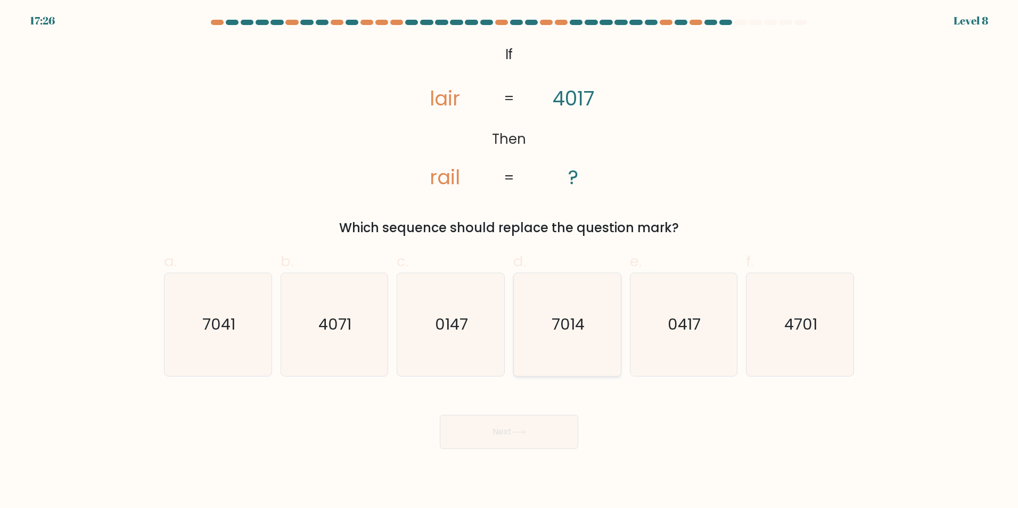
click at [618, 322] on icon "7014" at bounding box center [567, 324] width 103 height 103
click at [510, 261] on input "d. 7014" at bounding box center [509, 257] width 1 height 7
radio input "true"
click at [526, 433] on icon at bounding box center [519, 432] width 14 height 6
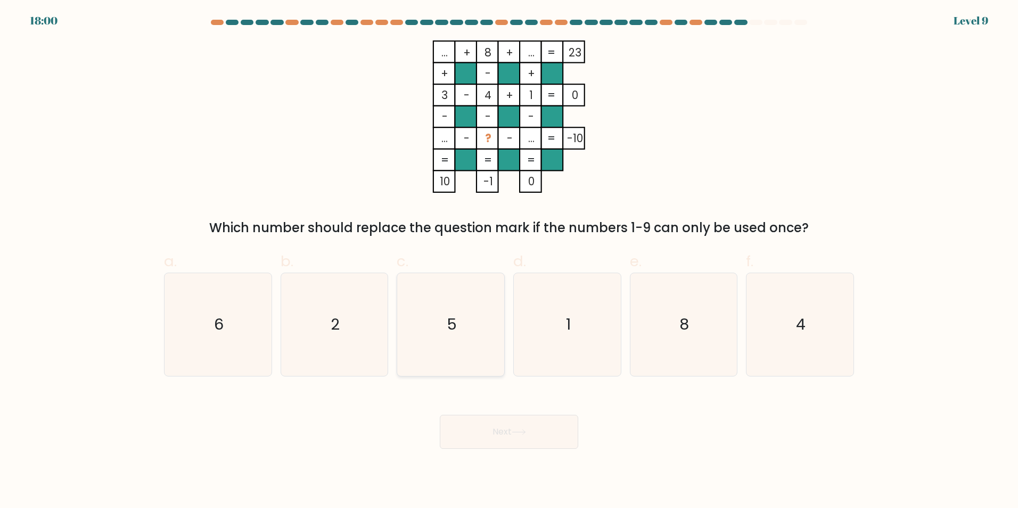
drag, startPoint x: 464, startPoint y: 316, endPoint x: 461, endPoint y: 341, distance: 25.7
click at [463, 316] on icon "5" at bounding box center [450, 324] width 103 height 103
click at [509, 261] on input "c. 5" at bounding box center [509, 257] width 1 height 7
radio input "true"
click at [494, 446] on button "Next" at bounding box center [509, 432] width 138 height 34
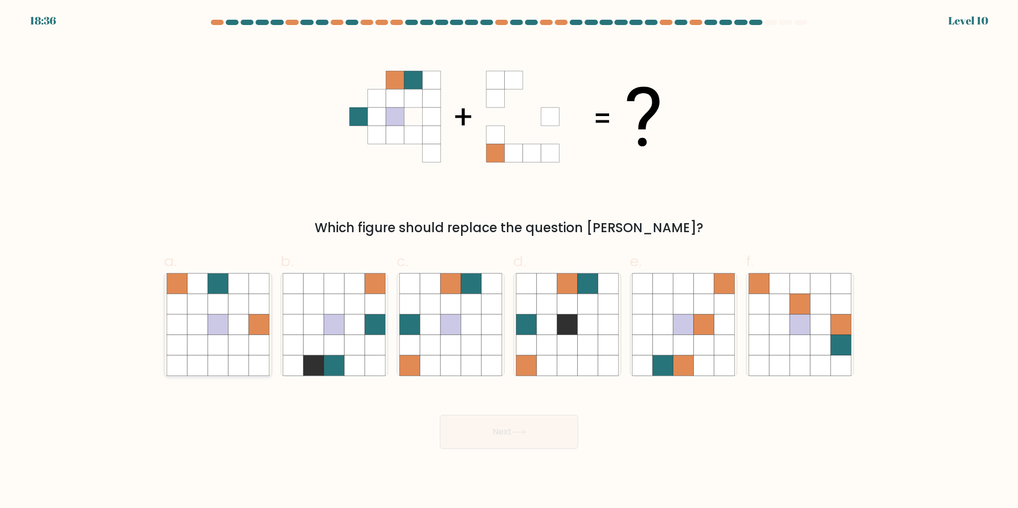
click at [212, 295] on icon at bounding box center [218, 303] width 20 height 20
click at [509, 261] on input "a." at bounding box center [509, 257] width 1 height 7
radio input "true"
click at [496, 445] on button "Next" at bounding box center [509, 432] width 138 height 34
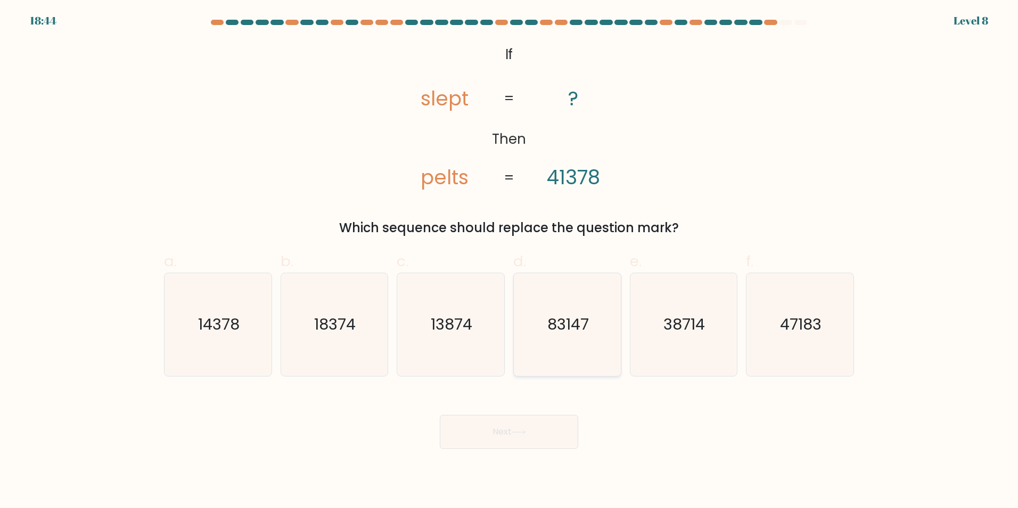
click at [546, 331] on icon "83147" at bounding box center [567, 324] width 103 height 103
click at [510, 261] on input "d. 83147" at bounding box center [509, 257] width 1 height 7
radio input "true"
click at [483, 430] on button "Next" at bounding box center [509, 432] width 138 height 34
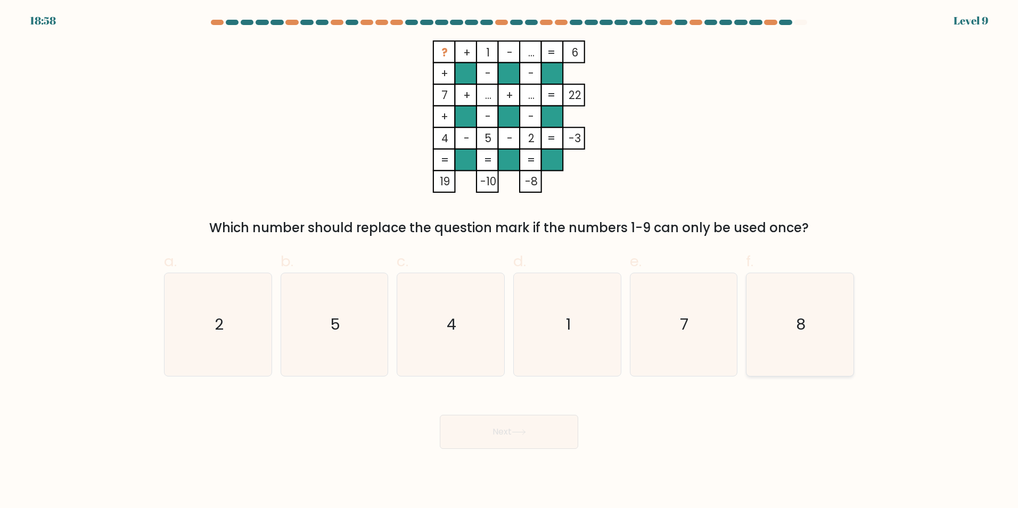
click at [776, 316] on icon "8" at bounding box center [800, 324] width 103 height 103
click at [510, 261] on input "f. 8" at bounding box center [509, 257] width 1 height 7
radio input "true"
drag, startPoint x: 516, startPoint y: 400, endPoint x: 515, endPoint y: 407, distance: 6.6
click at [516, 401] on div "Next" at bounding box center [509, 419] width 703 height 60
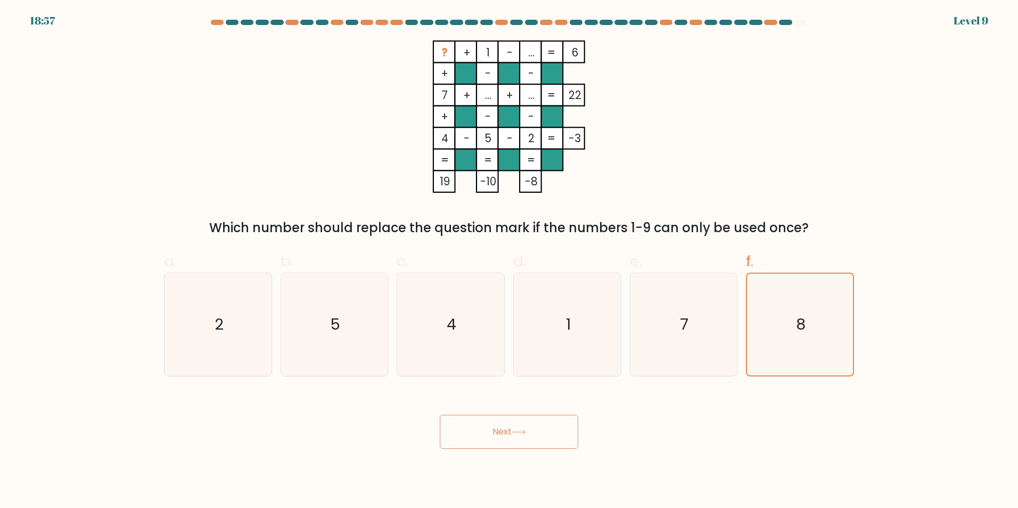
drag, startPoint x: 511, startPoint y: 433, endPoint x: 519, endPoint y: 431, distance: 8.4
click at [513, 433] on button "Next" at bounding box center [509, 432] width 138 height 34
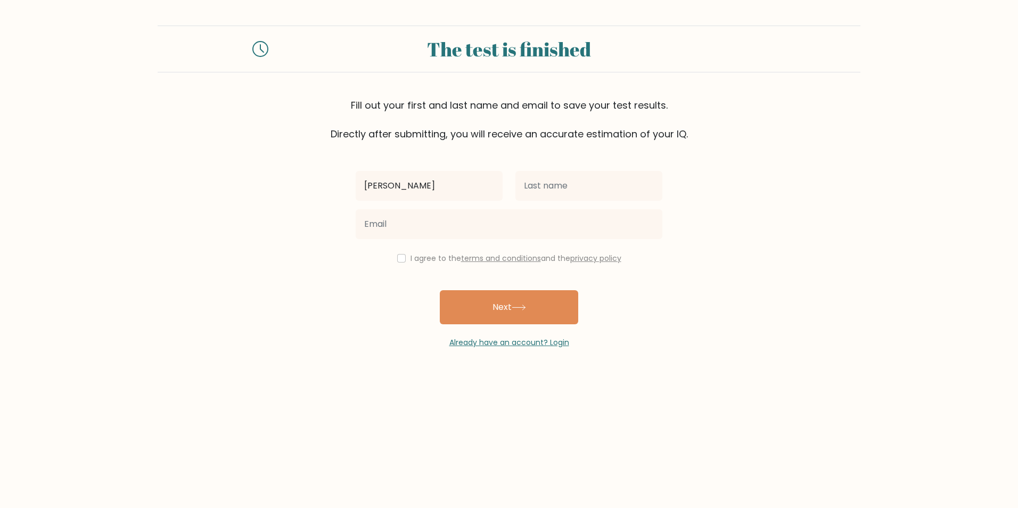
type input "[PERSON_NAME]"
click at [582, 182] on input "text" at bounding box center [588, 186] width 147 height 30
type input "Gohar"
click at [633, 206] on div at bounding box center [508, 224] width 319 height 38
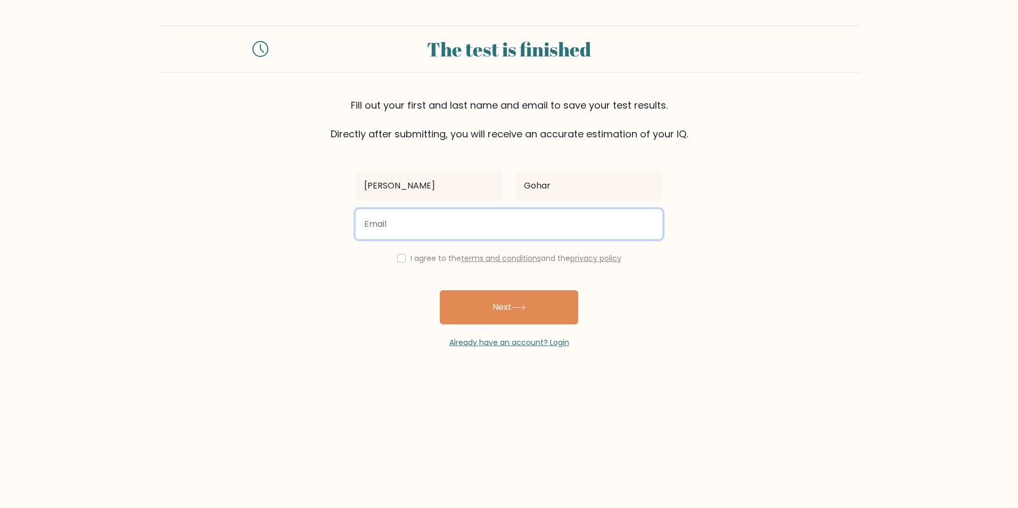
click at [634, 223] on input "email" at bounding box center [509, 224] width 307 height 30
type input "syedaligoharshah81@gmail.com"
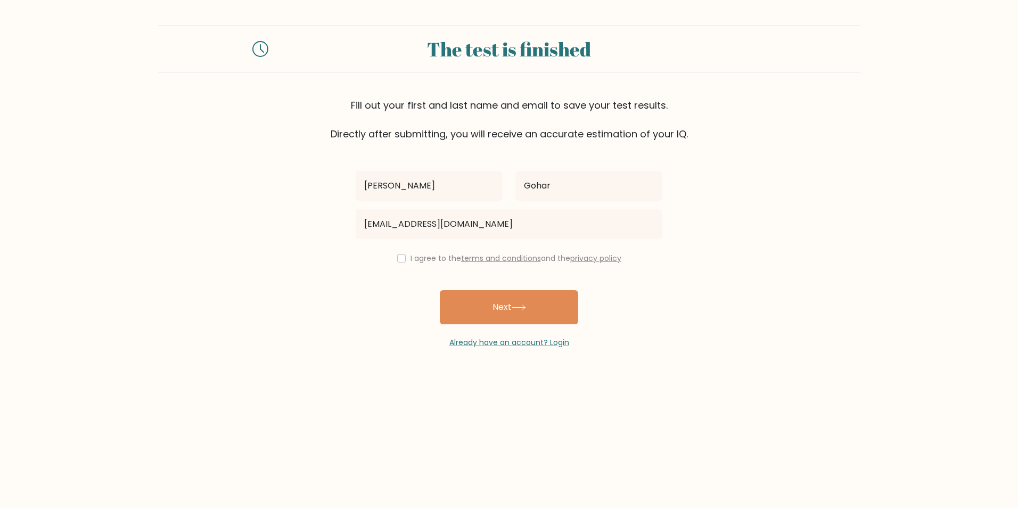
click at [437, 262] on label "I agree to the terms and conditions and the privacy policy" at bounding box center [516, 258] width 211 height 11
click at [430, 258] on label "I agree to the terms and conditions and the privacy policy" at bounding box center [516, 258] width 211 height 11
click at [399, 259] on input "checkbox" at bounding box center [401, 258] width 9 height 9
checkbox input "true"
click at [452, 290] on button "Next" at bounding box center [509, 307] width 138 height 34
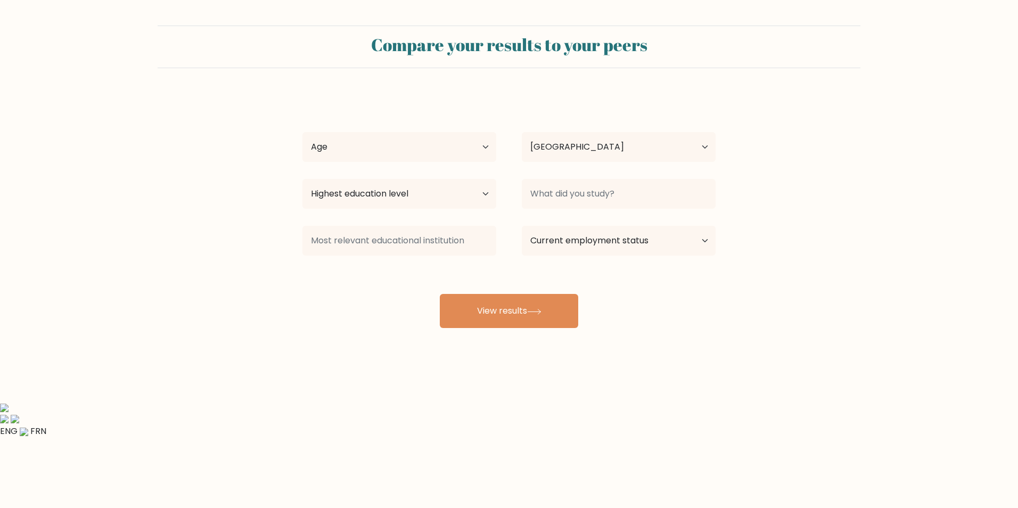
select select "PK"
click at [422, 145] on select "Age Under [DEMOGRAPHIC_DATA] [DEMOGRAPHIC_DATA] [DEMOGRAPHIC_DATA] [DEMOGRAPHIC…" at bounding box center [399, 147] width 194 height 30
select select "min_18"
click at [302, 132] on select "Age Under [DEMOGRAPHIC_DATA] [DEMOGRAPHIC_DATA] [DEMOGRAPHIC_DATA] [DEMOGRAPHIC…" at bounding box center [399, 147] width 194 height 30
click at [366, 195] on select "Highest education level No schooling Primary Lower Secondary Upper Secondary Oc…" at bounding box center [399, 194] width 194 height 30
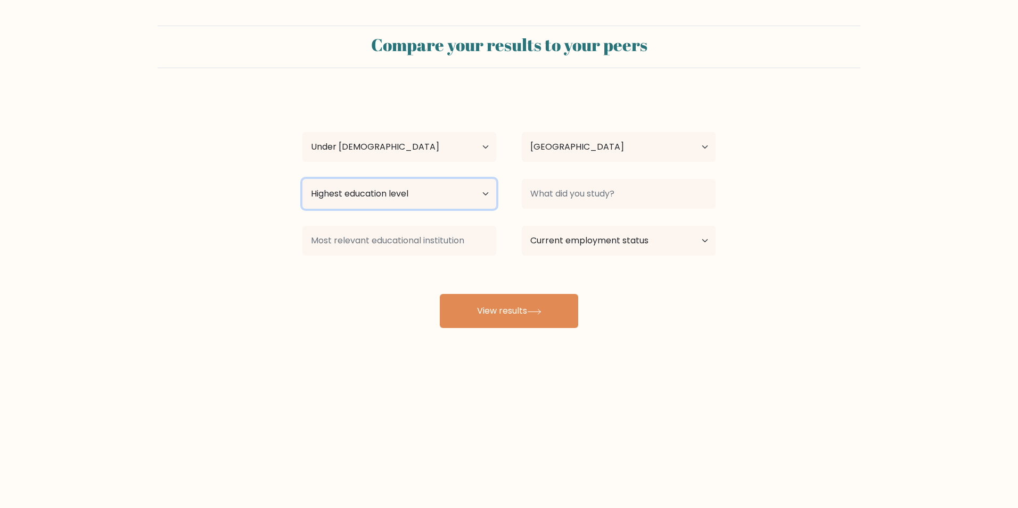
select select "lower_secondary"
click at [302, 179] on select "Highest education level No schooling Primary Lower Secondary Upper Secondary Oc…" at bounding box center [399, 194] width 194 height 30
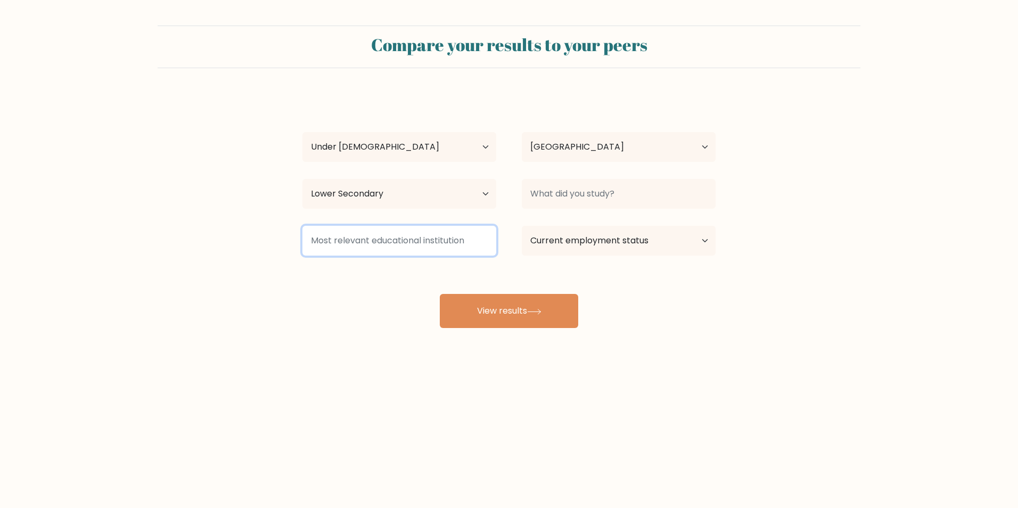
click at [374, 249] on input at bounding box center [399, 241] width 194 height 30
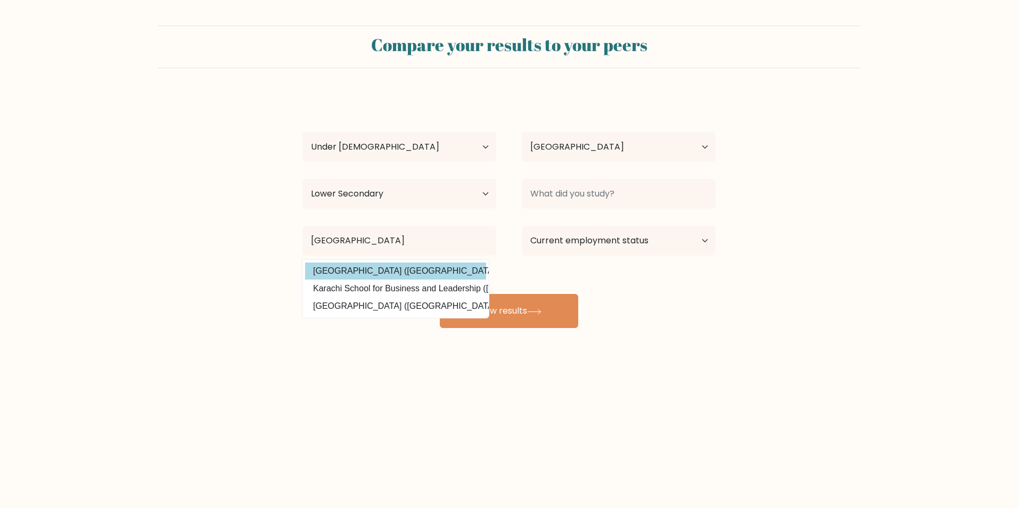
click at [402, 268] on option "[GEOGRAPHIC_DATA] ([GEOGRAPHIC_DATA])" at bounding box center [395, 270] width 181 height 17
type input "[GEOGRAPHIC_DATA]"
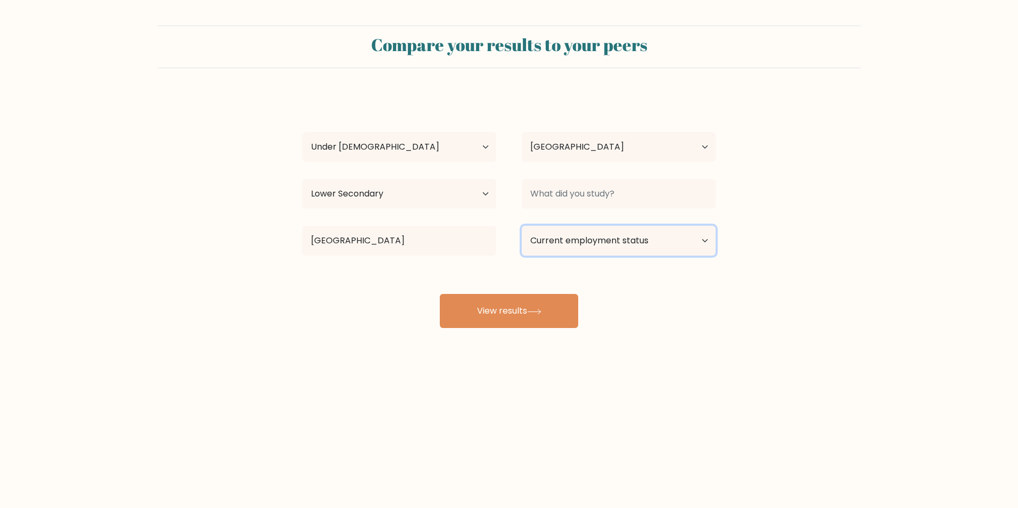
click at [573, 249] on select "Current employment status Employed Student Retired Other / prefer not to answer" at bounding box center [619, 241] width 194 height 30
select select "student"
click at [522, 226] on select "Current employment status Employed Student Retired Other / prefer not to answer" at bounding box center [619, 241] width 194 height 30
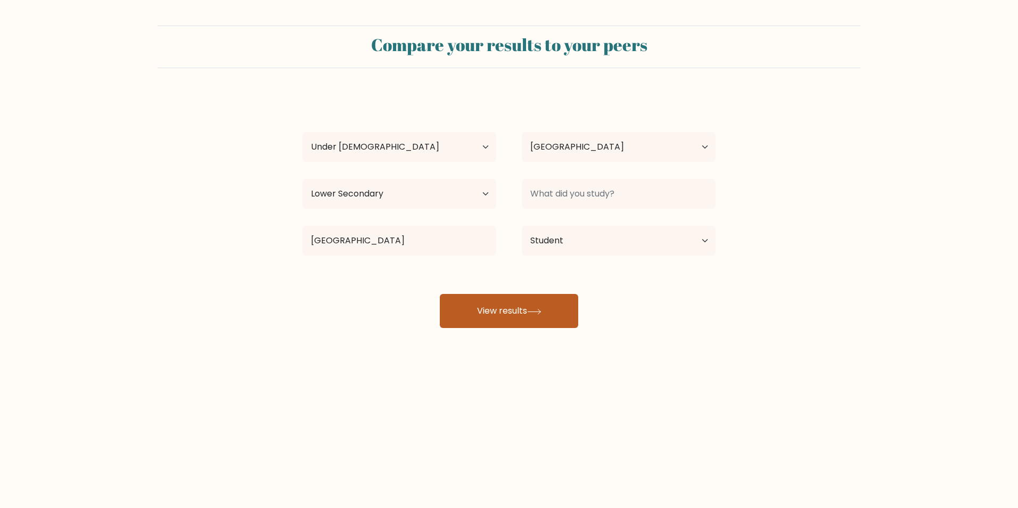
click at [529, 313] on button "View results" at bounding box center [509, 311] width 138 height 34
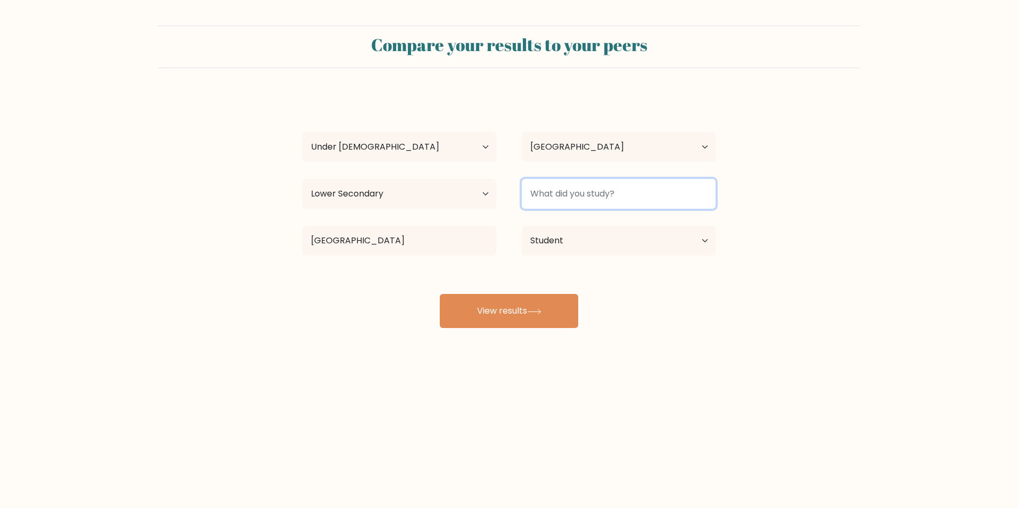
click at [572, 196] on input at bounding box center [619, 194] width 194 height 30
type input "Engeneering"
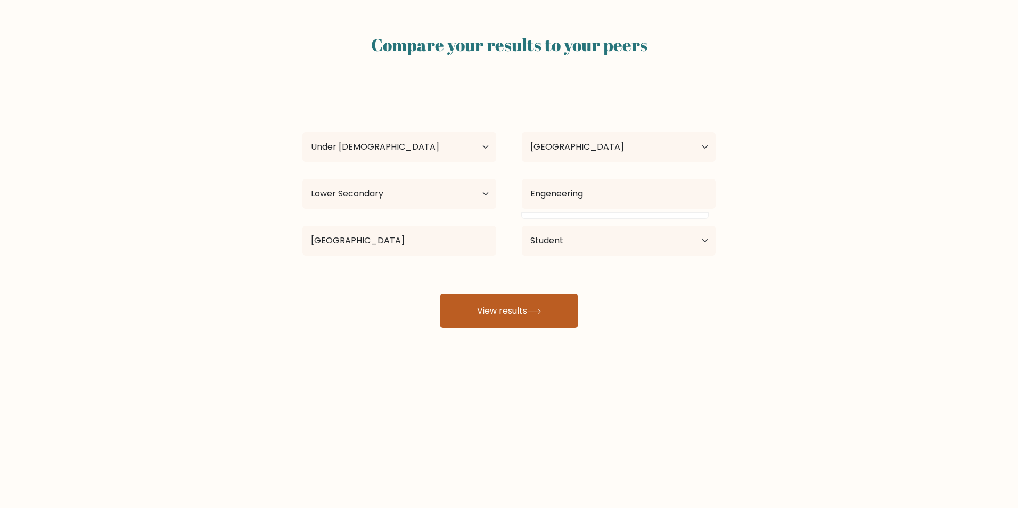
click at [536, 307] on button "View results" at bounding box center [509, 311] width 138 height 34
